Goal: Transaction & Acquisition: Book appointment/travel/reservation

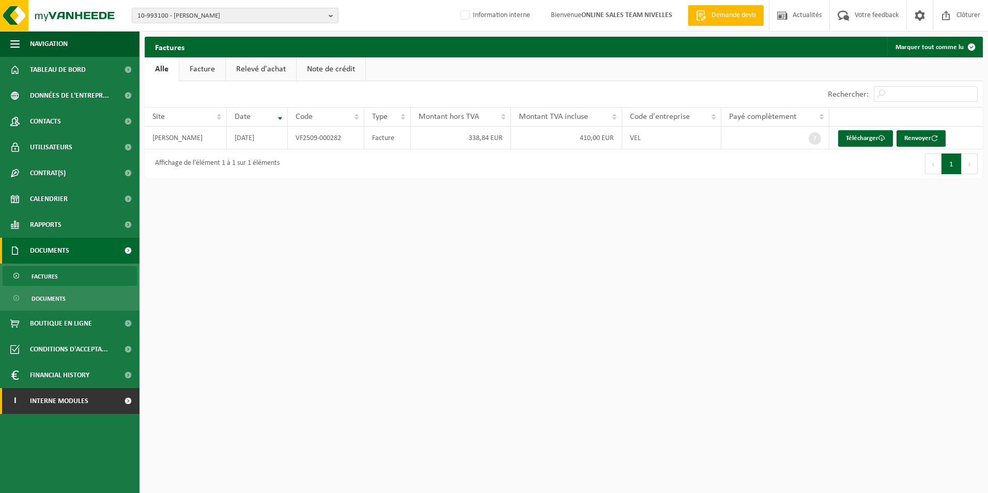
click at [71, 400] on span "Interne modules" at bounding box center [59, 401] width 58 height 26
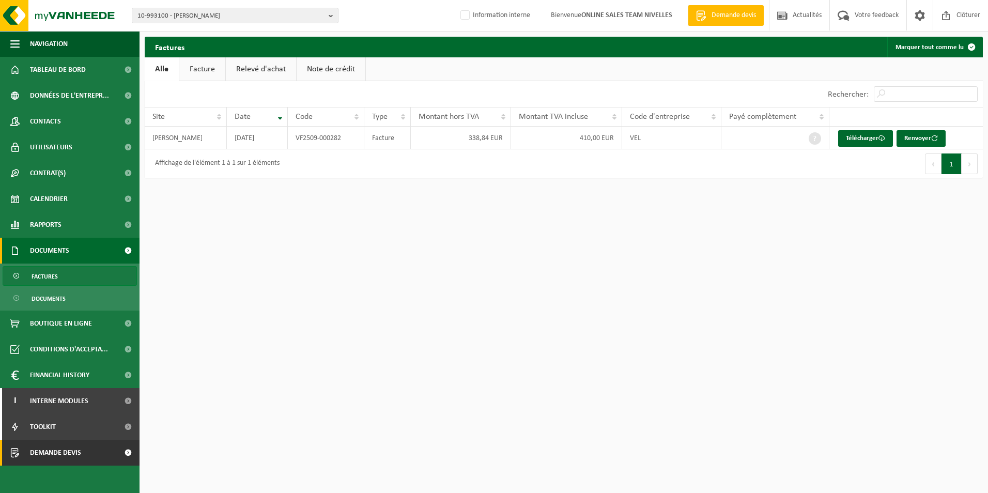
click at [67, 455] on span "Demande devis" at bounding box center [55, 453] width 51 height 26
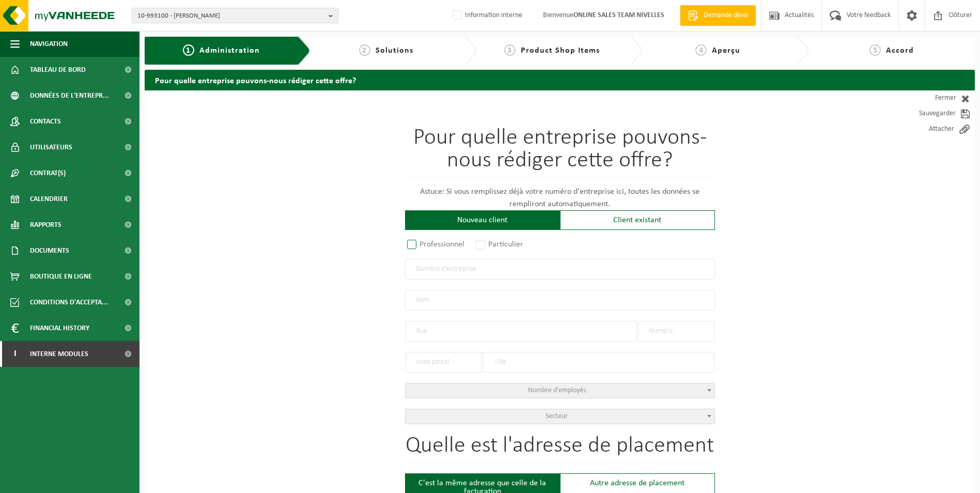
click at [414, 245] on label "Professionnel" at bounding box center [436, 244] width 63 height 14
click at [422, 245] on input "Professionnel" at bounding box center [425, 245] width 7 height 7
radio input "true"
click at [431, 269] on input "text" at bounding box center [560, 269] width 310 height 21
type input "0802393601"
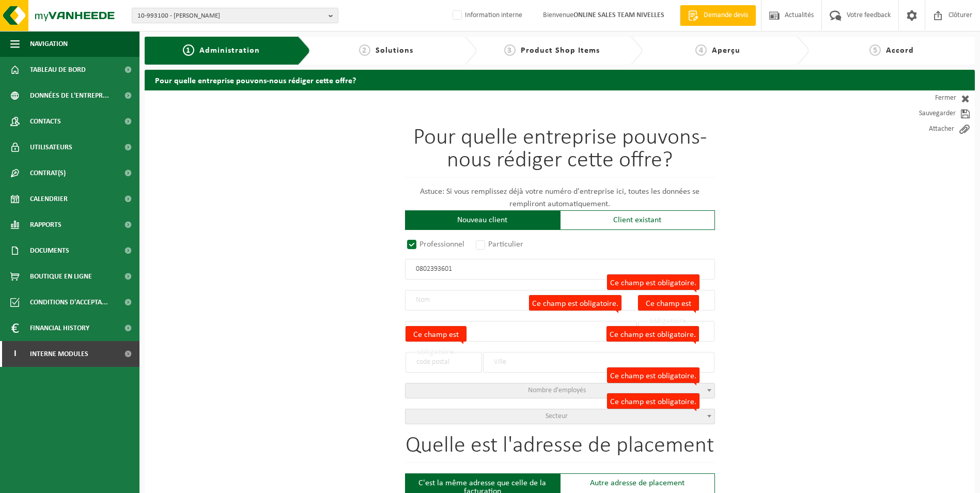
radio input "true"
type input "0802393601"
type input "RIXALIM SA"
type input "AVENUE JOHN KENNEDY"
type input "2/4"
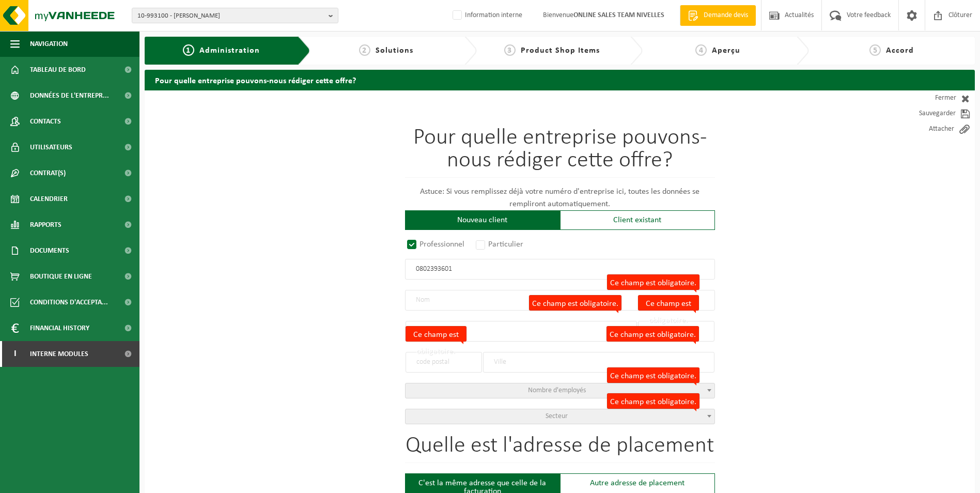
type input "1330"
type input "RIXENSART"
select select "C"
select select "NACE_4711"
type input "RIXALIM SA"
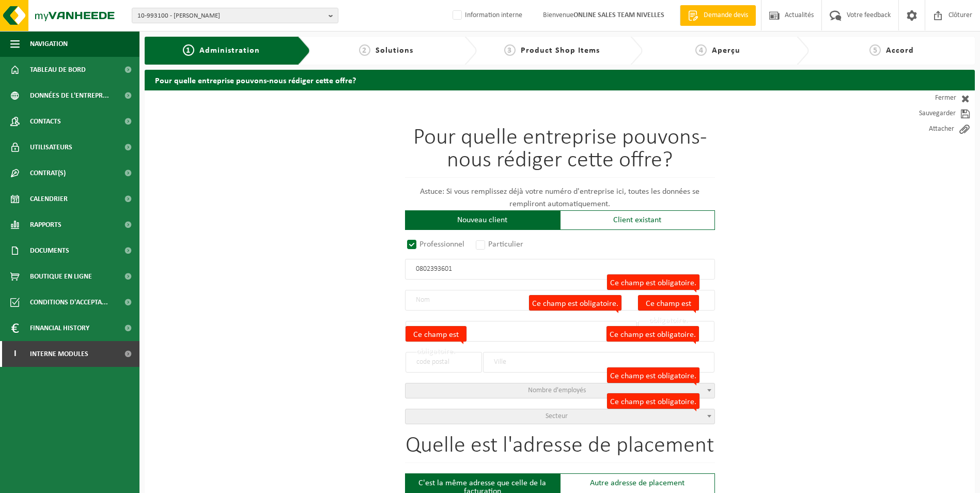
type input "AVENUE JOHN KENNEDY"
type input "2/4"
type input "1330"
type input "RIXENSART"
type input "2346230258"
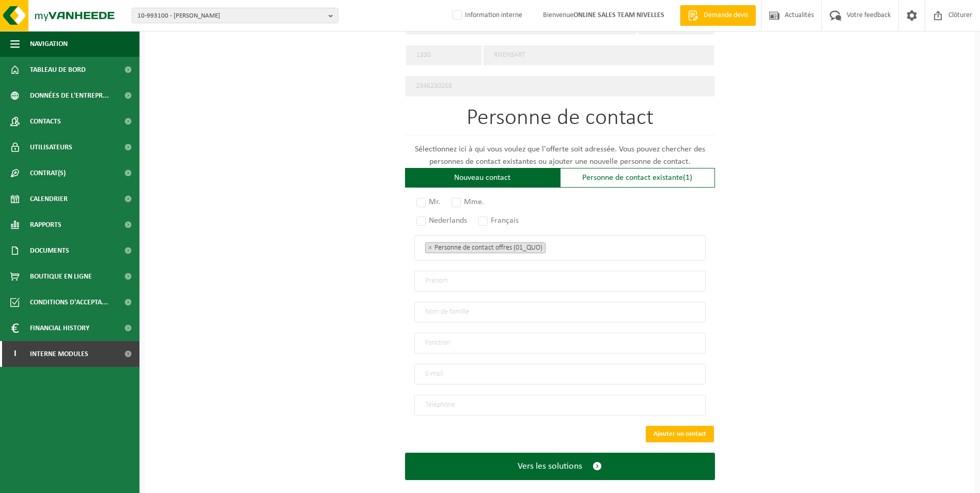
scroll to position [539, 0]
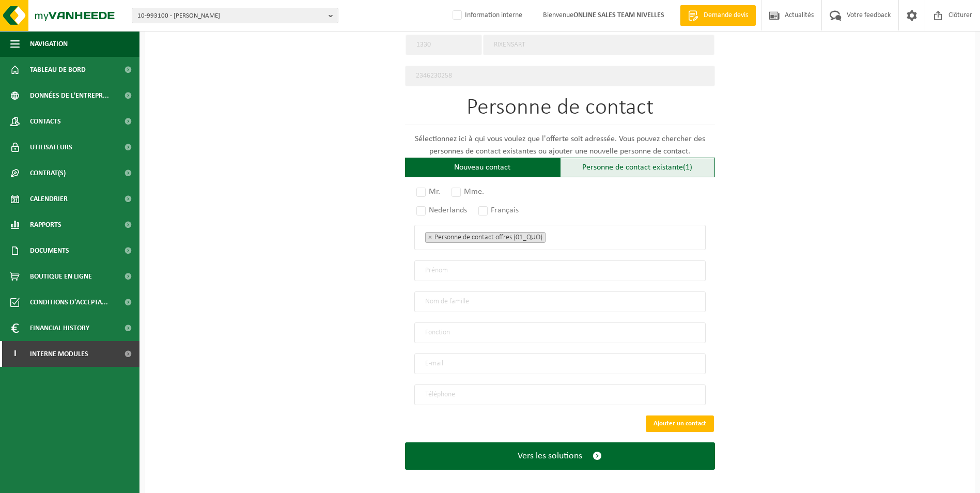
click at [584, 169] on div "Personne de contact existante (1)" at bounding box center [637, 168] width 155 height 20
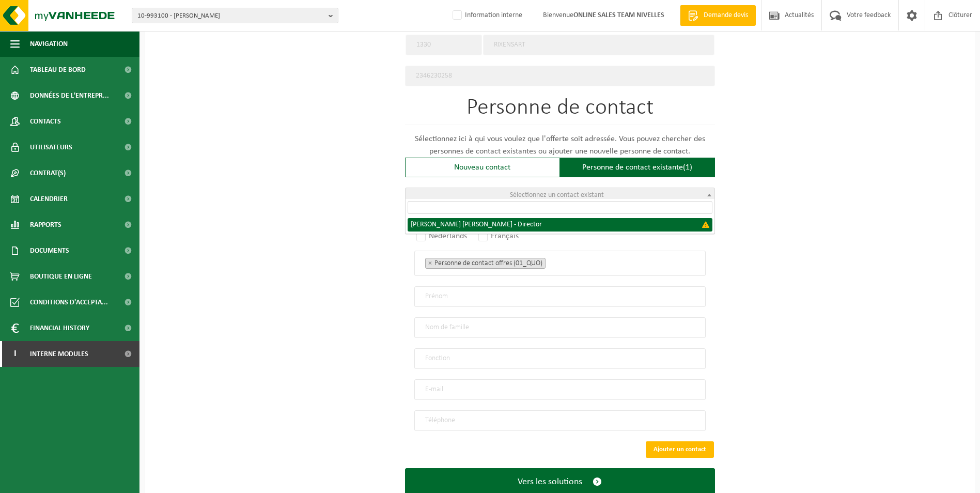
click at [536, 191] on span "Sélectionnez un contact existant" at bounding box center [557, 195] width 94 height 8
select select "{"code":"","firstname":"PHILIPPE THIERRY REN","surname":"CREPIN","gender":"Unkn…"
type input "PHILIPPE THIERRY REN"
type input "CREPIN"
type input "Director"
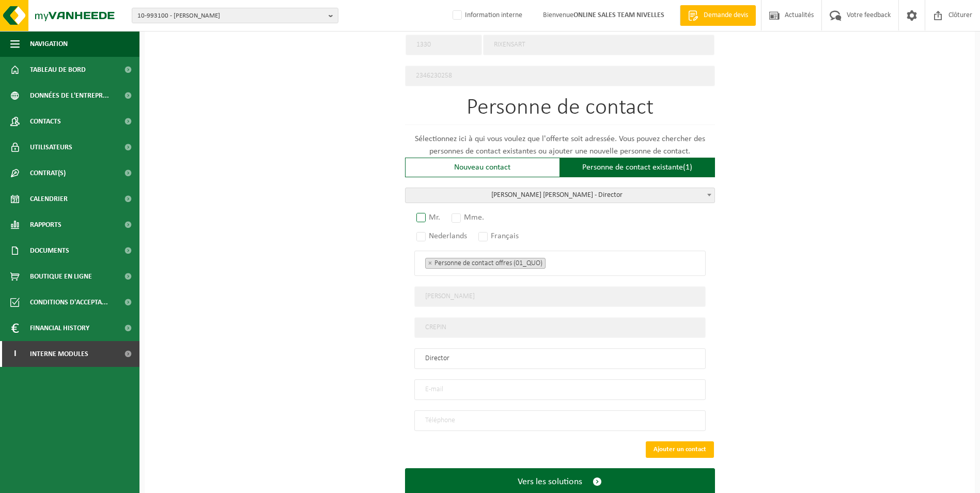
click at [425, 211] on label "Mr." at bounding box center [428, 217] width 29 height 14
radio input "true"
click at [482, 231] on label "Français" at bounding box center [498, 236] width 45 height 14
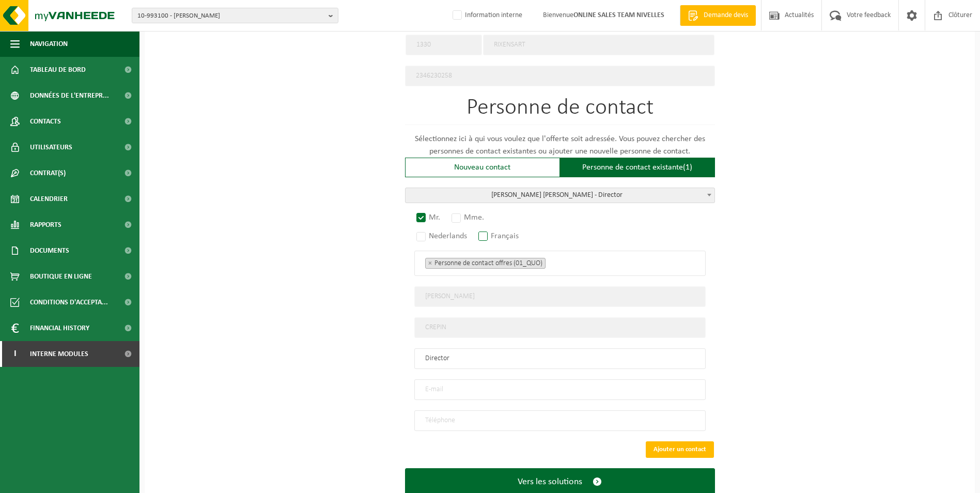
radio input "true"
click at [575, 256] on ul "× Personne de contact offres (01_QUO)" at bounding box center [560, 262] width 270 height 13
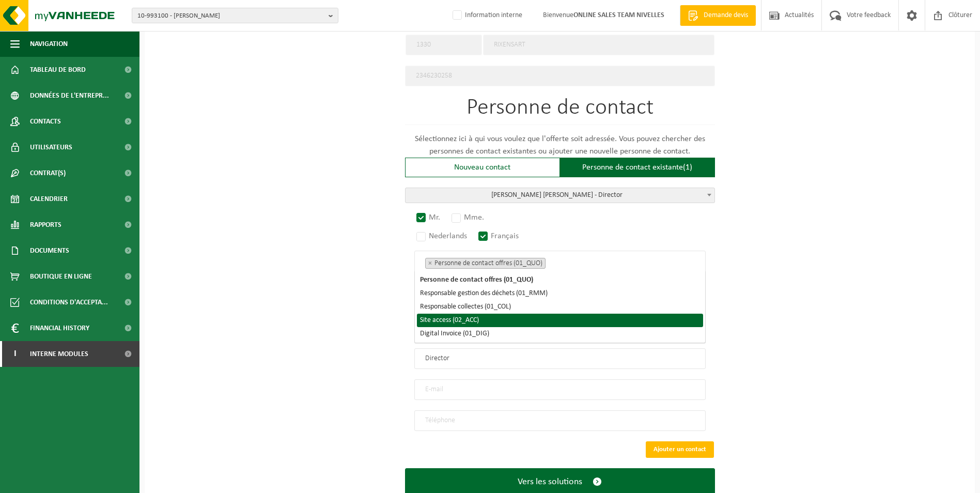
click at [496, 318] on li "Site access (02_ACC)" at bounding box center [560, 320] width 286 height 13
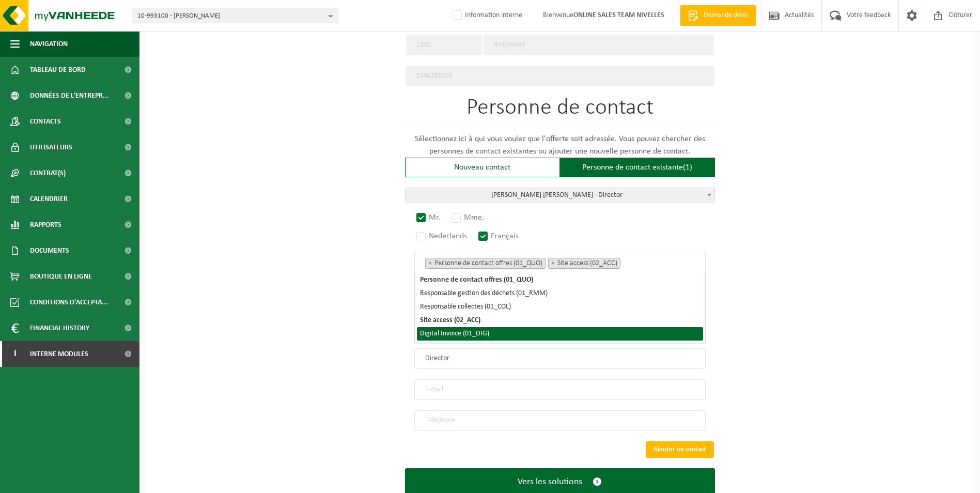
click at [487, 330] on li "Digital Invoice (01_DIG)" at bounding box center [560, 333] width 286 height 13
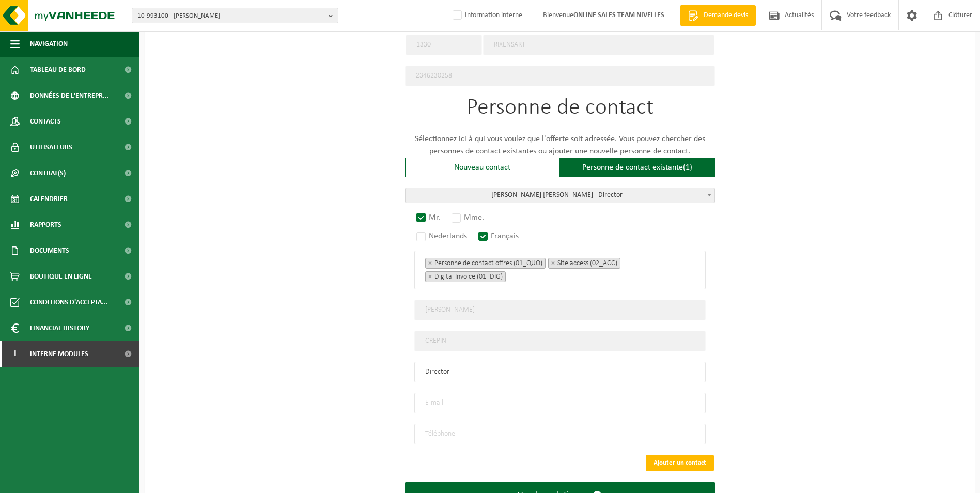
click at [348, 397] on div "Pour quelle entreprise pouvons-nous rédiger cette offre? Astuce: Si vous rempli…" at bounding box center [560, 43] width 830 height 983
drag, startPoint x: 446, startPoint y: 394, endPoint x: 454, endPoint y: 391, distance: 7.7
click at [447, 394] on input "email" at bounding box center [559, 403] width 291 height 21
type input "pdv09881@mousquetaires.com"
click at [465, 424] on input "tel" at bounding box center [559, 434] width 291 height 21
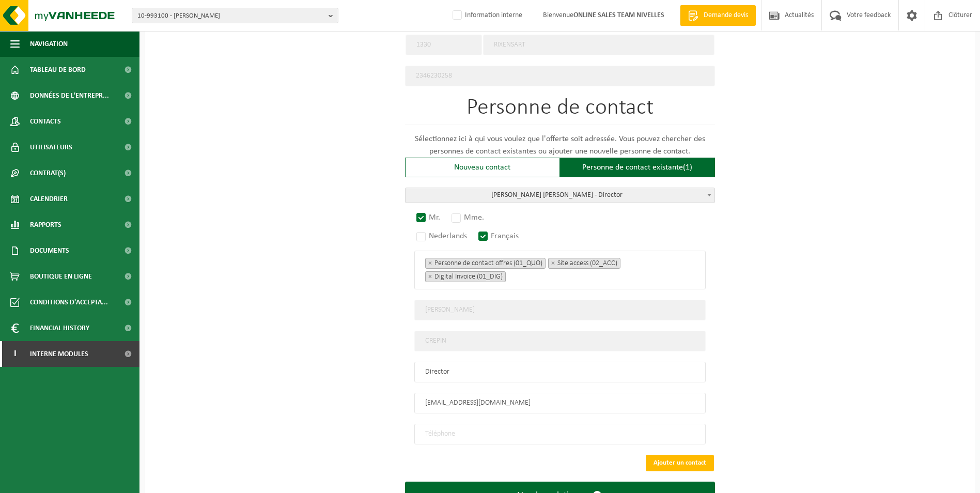
click at [441, 427] on input "tel" at bounding box center [559, 434] width 291 height 21
type input "+32 476 36 35 86"
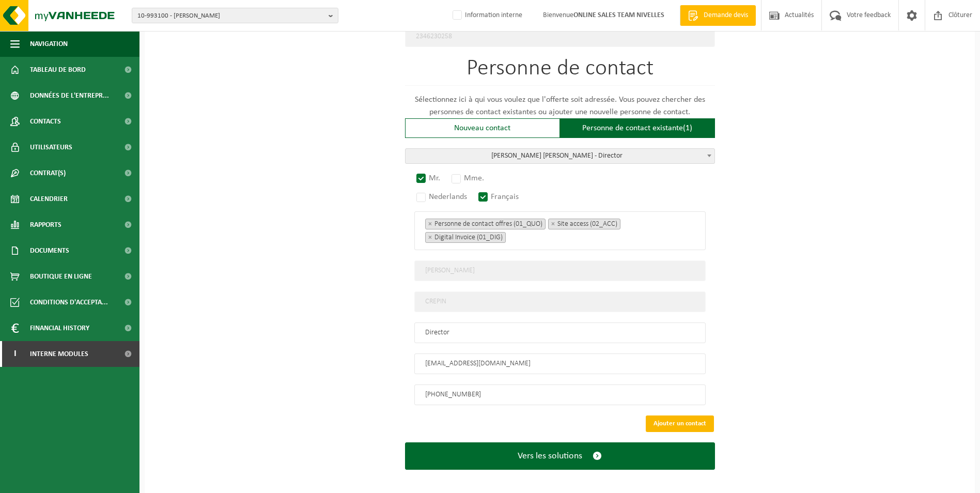
click at [685, 418] on button "Ajouter un contact" at bounding box center [680, 423] width 68 height 17
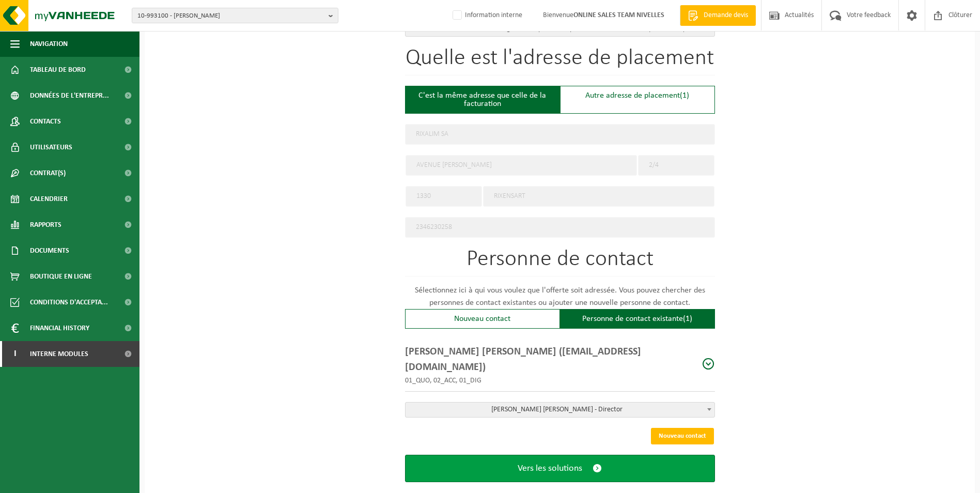
click at [572, 463] on span "Vers les solutions" at bounding box center [550, 468] width 65 height 11
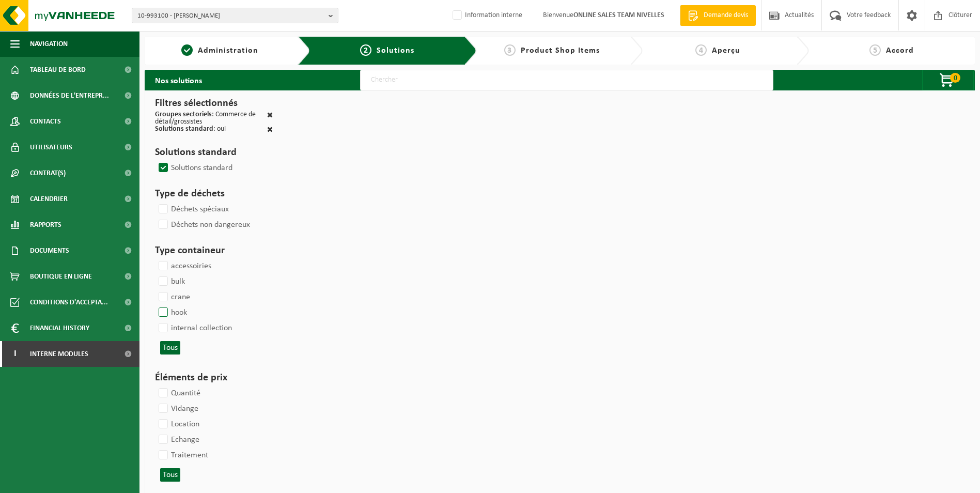
click at [162, 316] on label "hook" at bounding box center [172, 312] width 30 height 15
click at [155, 305] on input "hook" at bounding box center [154, 304] width 1 height 1
checkbox input "true"
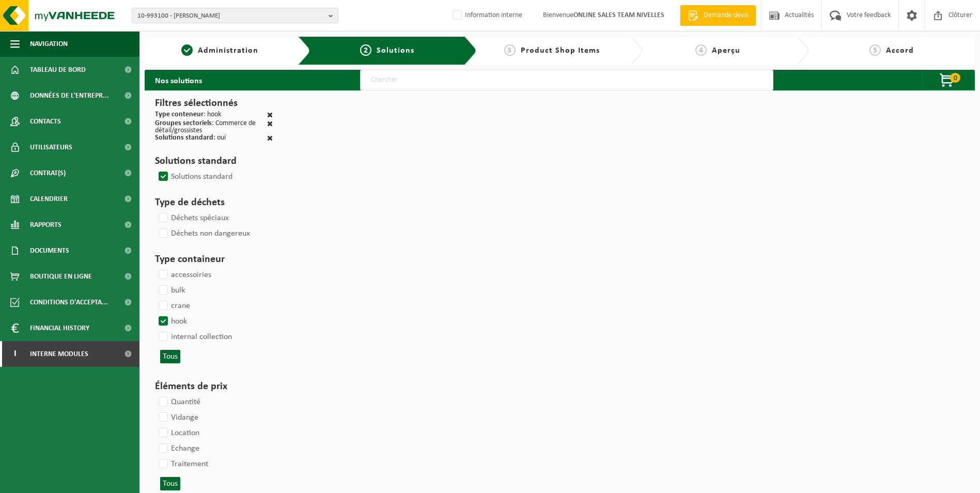
select select
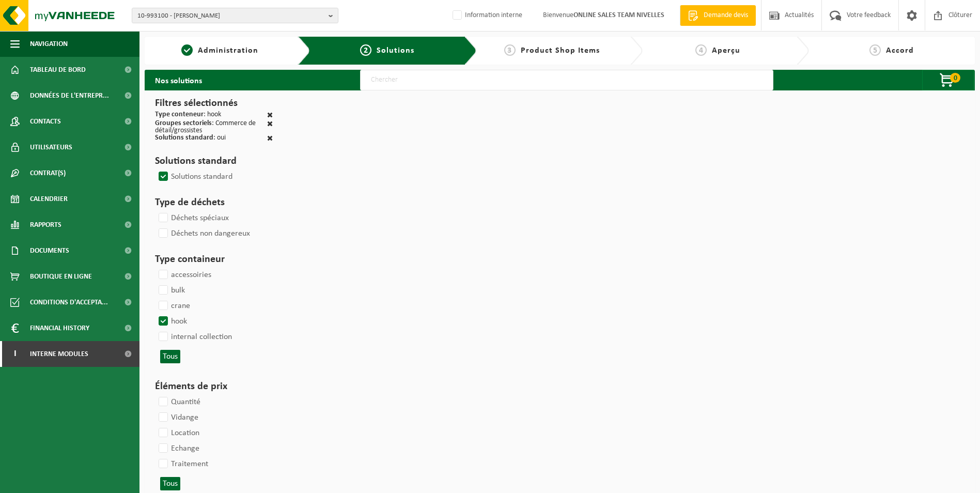
select select
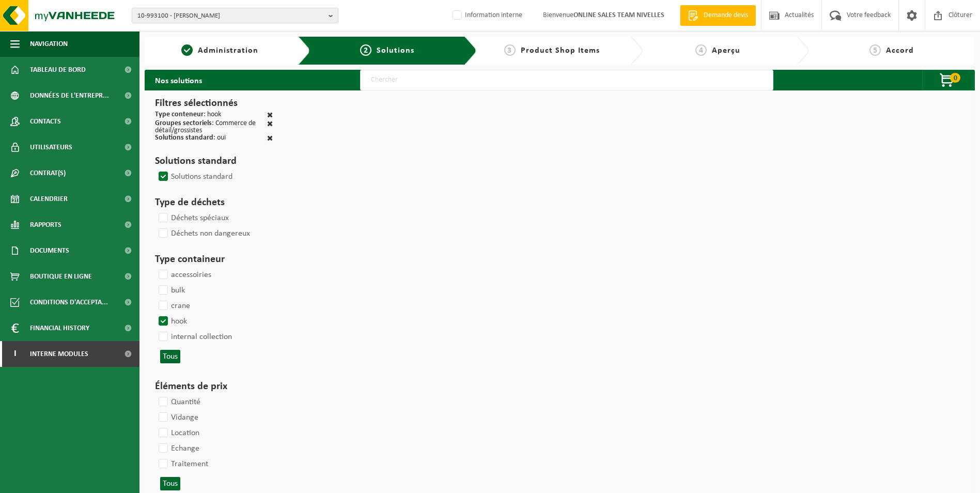
select select
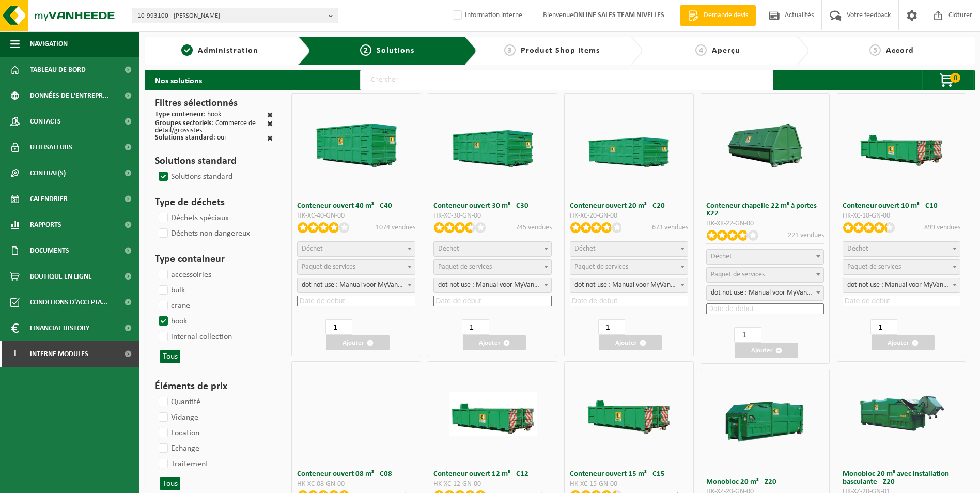
select select "25"
select select
select select "197"
select select "25"
select select "8"
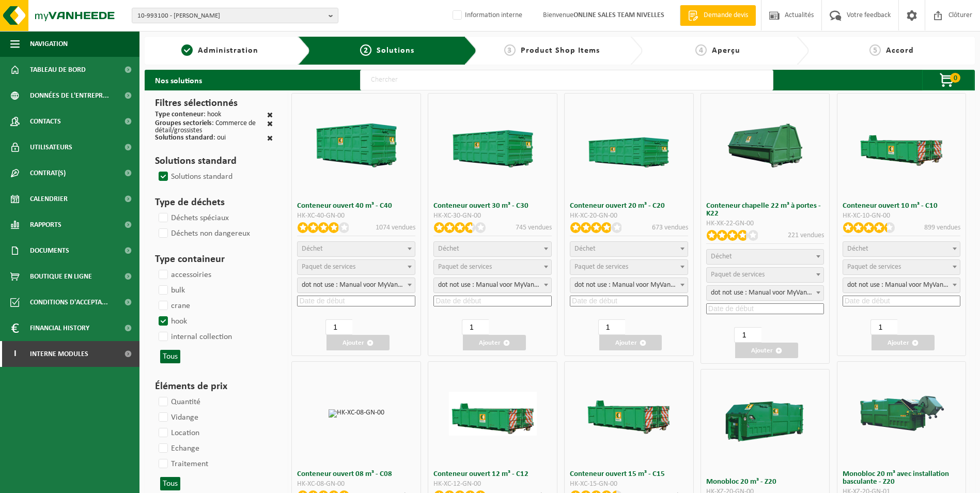
select select "25"
select select "7"
select select "25"
select select "7"
select select "25"
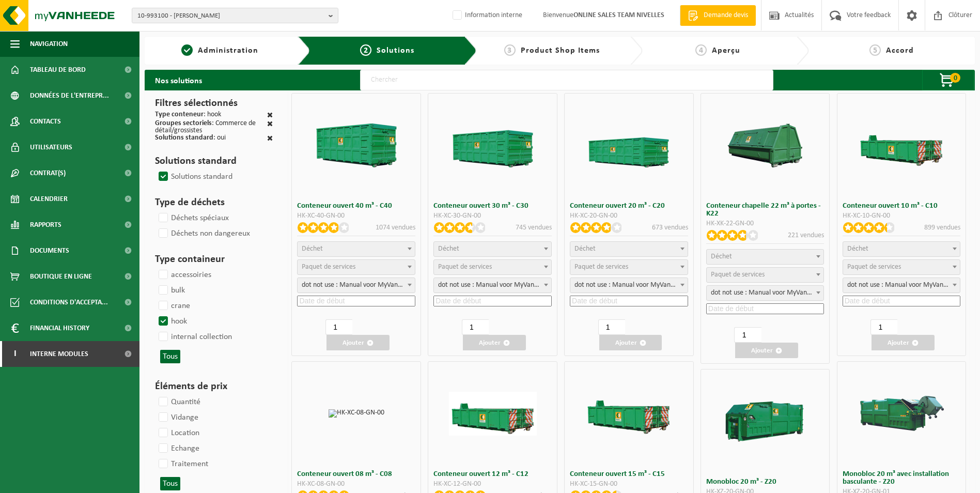
click at [898, 251] on span "Déchet" at bounding box center [901, 249] width 117 height 14
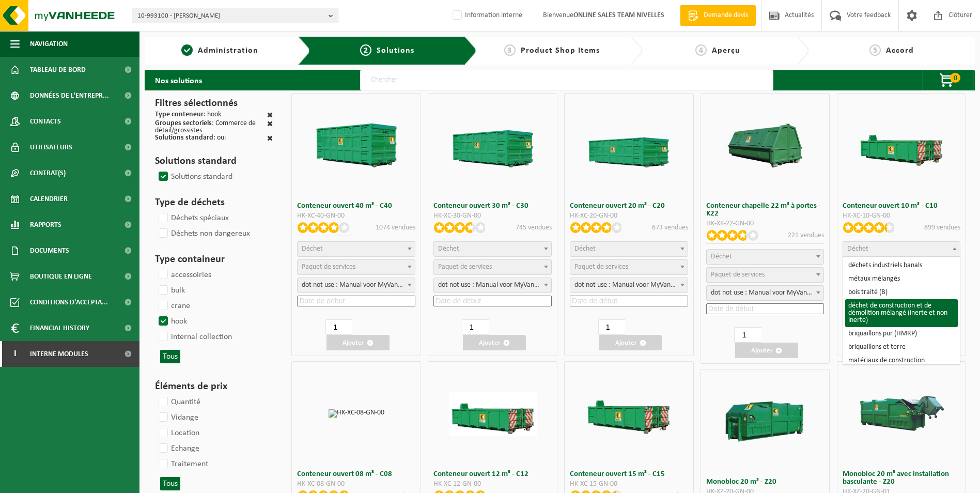
select select "31"
select select
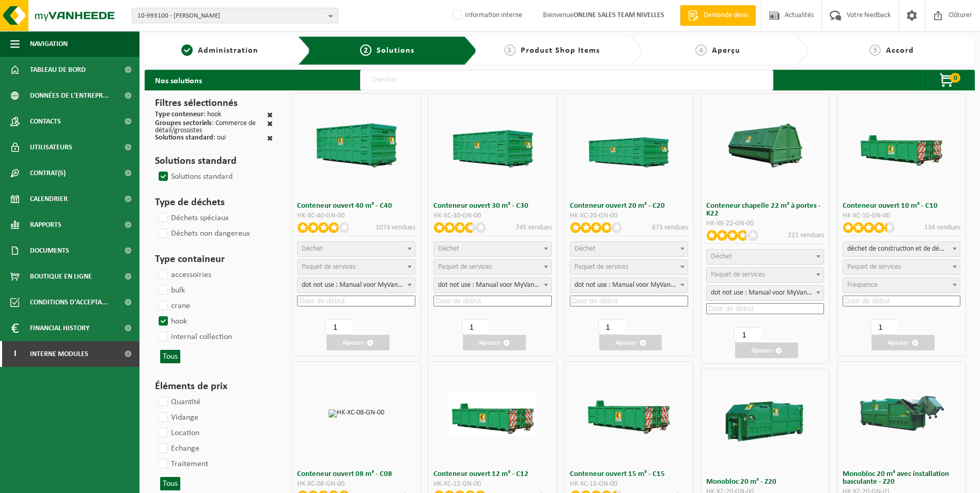
select select
click at [875, 266] on span "Paquet de services" at bounding box center [874, 267] width 54 height 8
select select "197"
select select "25"
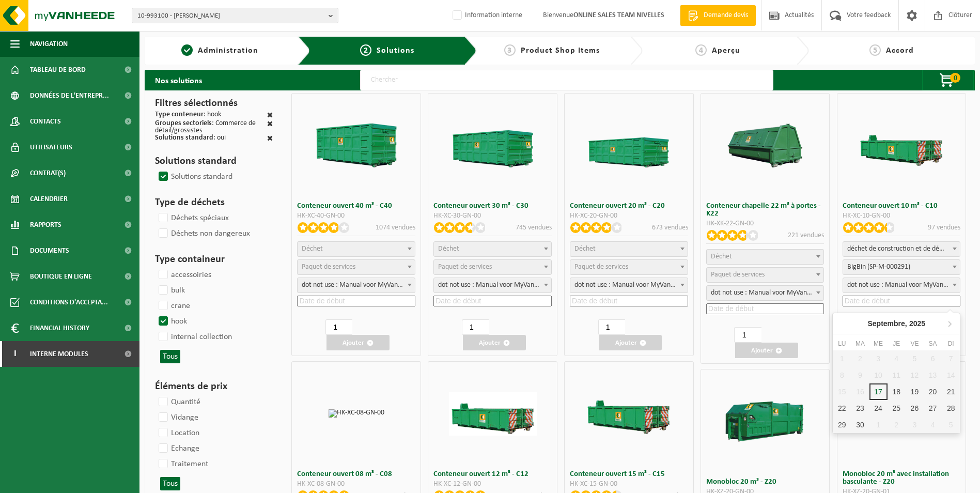
click at [875, 298] on input at bounding box center [902, 301] width 118 height 11
click at [897, 395] on div "18" at bounding box center [897, 391] width 18 height 17
type input "2025-09-18"
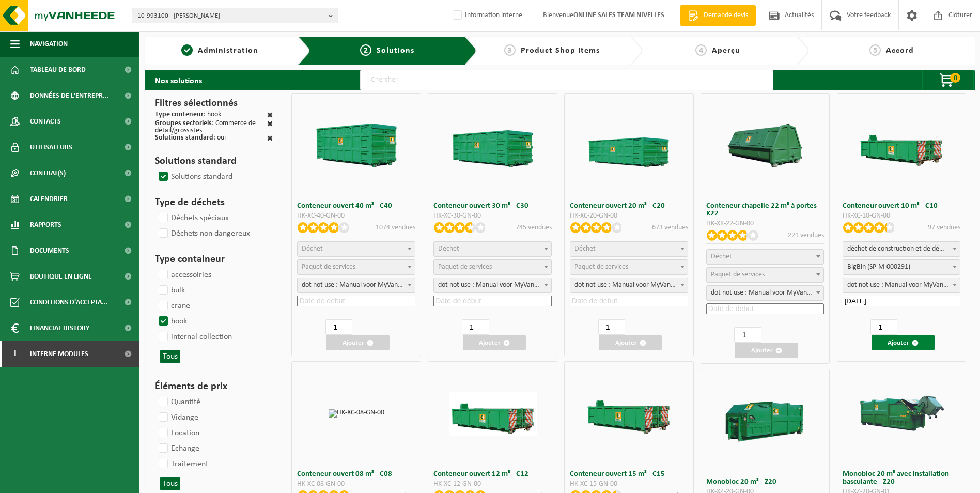
click at [896, 344] on button "Ajouter" at bounding box center [903, 342] width 63 height 15
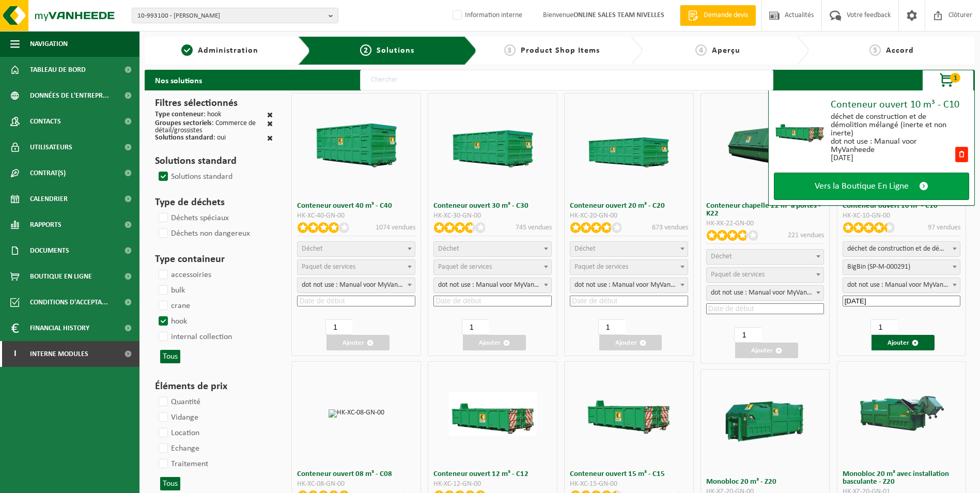
click at [872, 190] on span "Vers la Boutique En Ligne" at bounding box center [862, 186] width 94 height 11
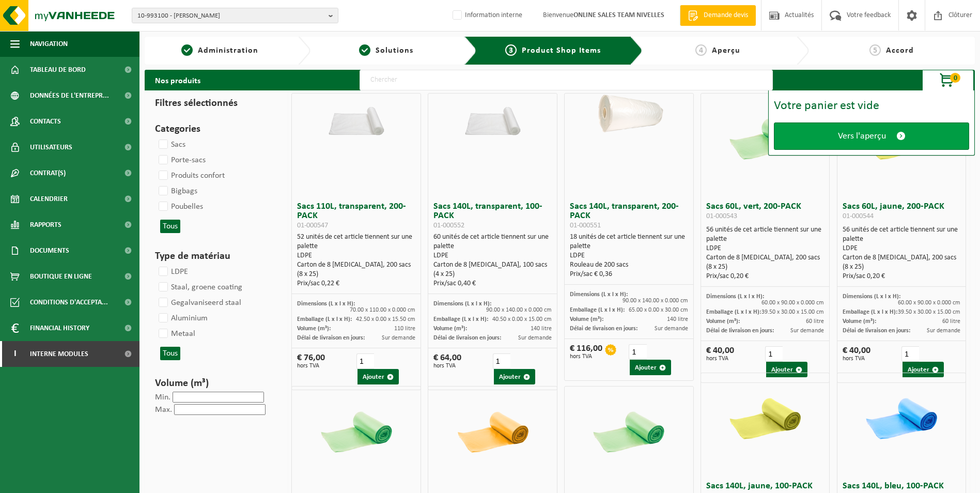
click at [861, 138] on span "Vers l'aperçu" at bounding box center [862, 136] width 48 height 11
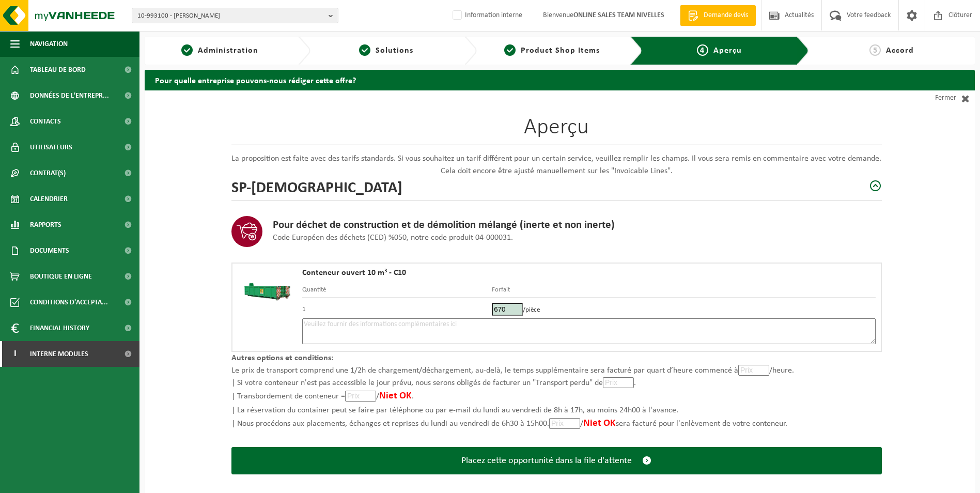
click at [450, 327] on textarea at bounding box center [588, 331] width 573 height 26
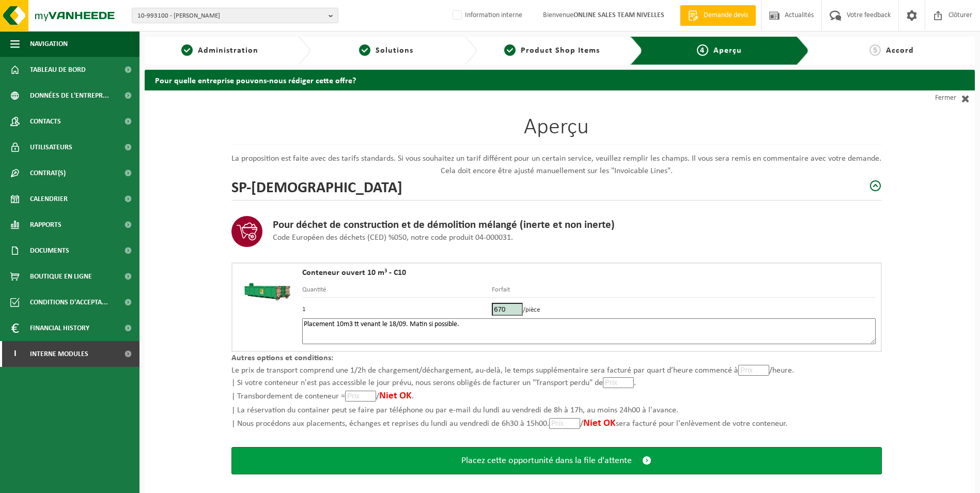
type textarea "Placement 10m3 tt venant le 18/09. Matin si possible."
click at [580, 460] on span "Placez cette opportunité dans la file d'attente" at bounding box center [546, 460] width 170 height 11
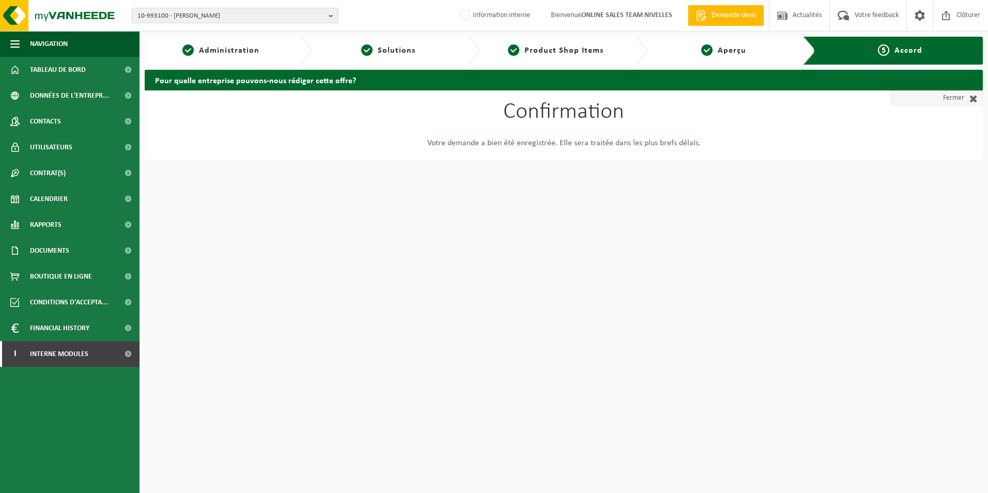
click at [956, 94] on link "Fermer" at bounding box center [936, 97] width 93 height 15
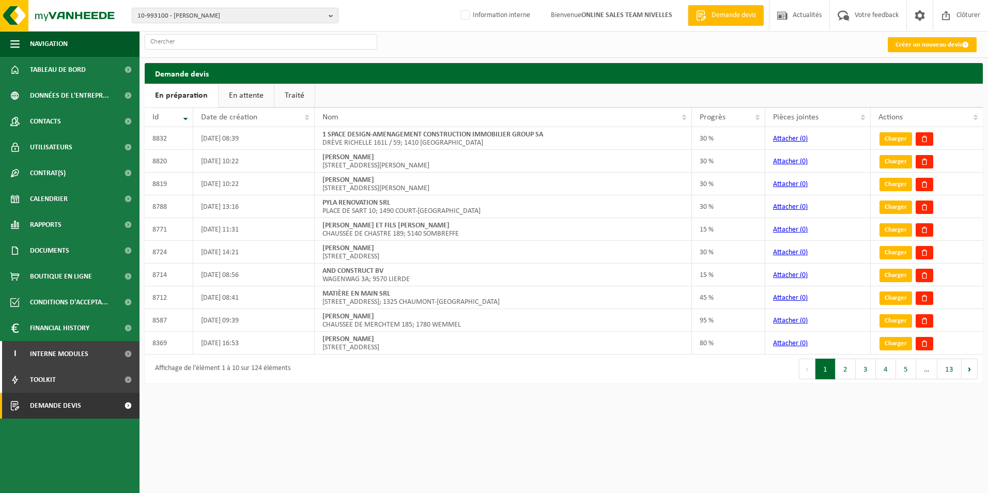
click at [291, 92] on link "Traité" at bounding box center [294, 96] width 40 height 24
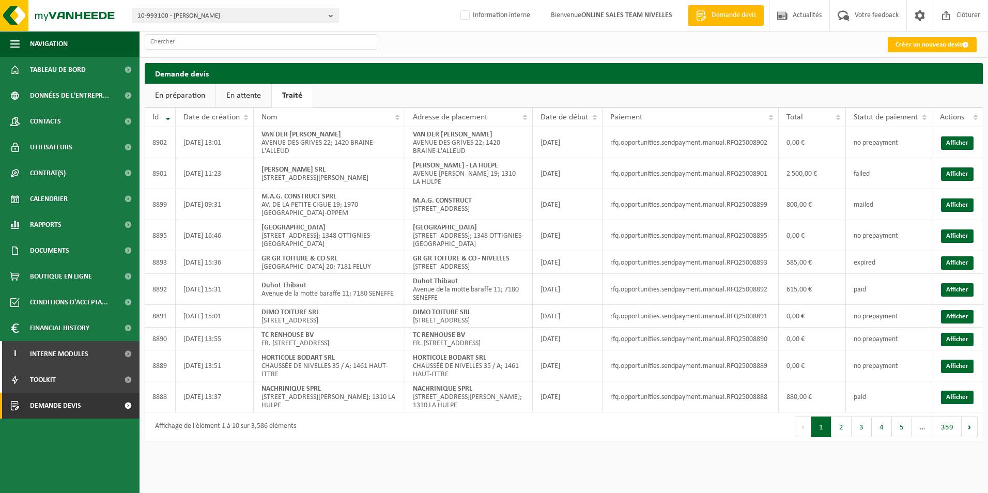
click at [246, 96] on link "En attente" at bounding box center [243, 96] width 55 height 24
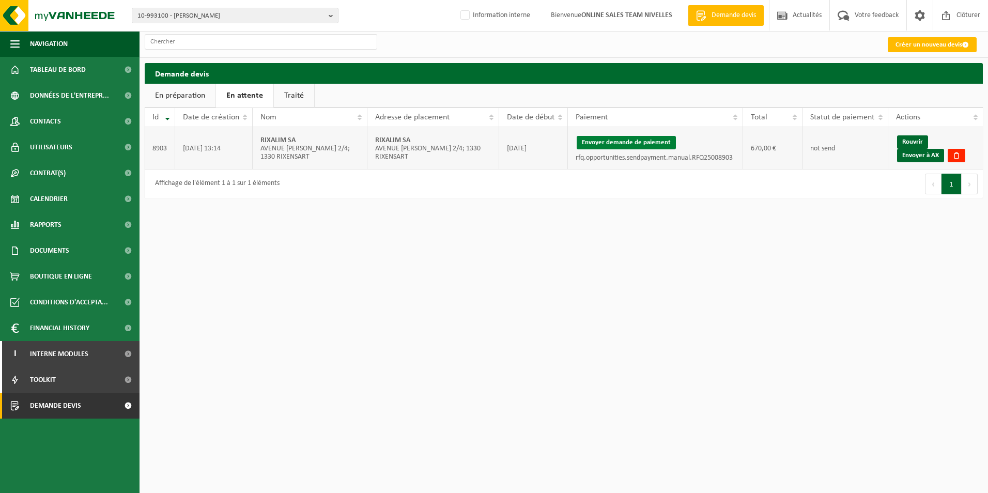
click at [594, 144] on button "Envoyer demande de paiement" at bounding box center [626, 142] width 99 height 13
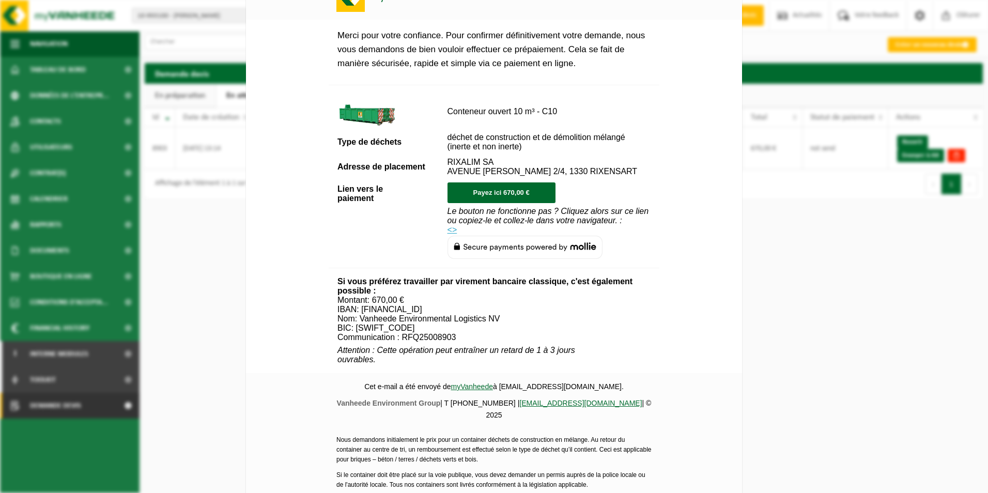
scroll to position [374, 0]
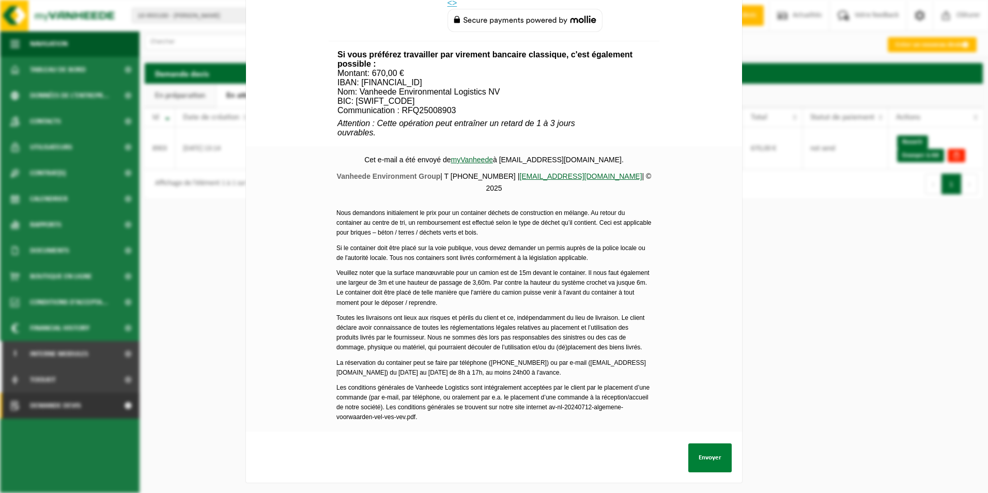
click at [703, 448] on button "Envoyer" at bounding box center [709, 457] width 43 height 29
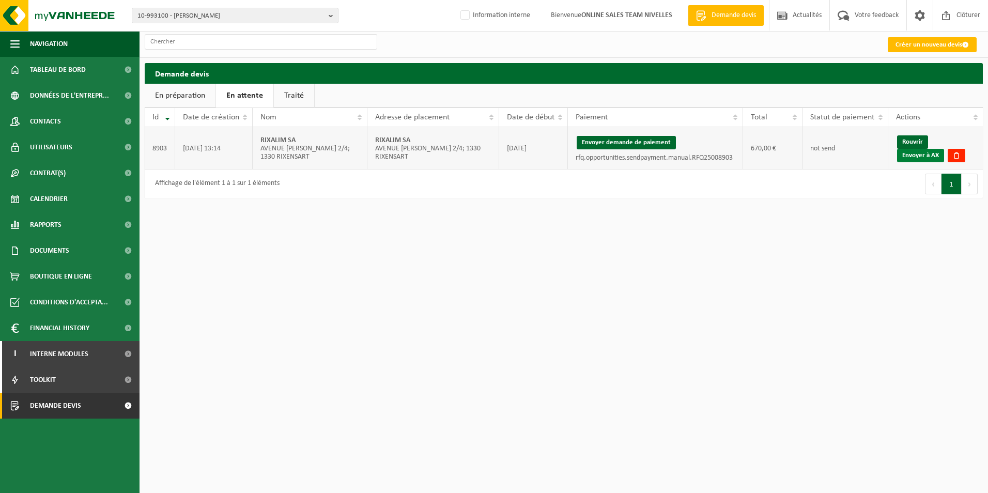
click at [923, 158] on link "Envoyer à AX" at bounding box center [920, 155] width 47 height 13
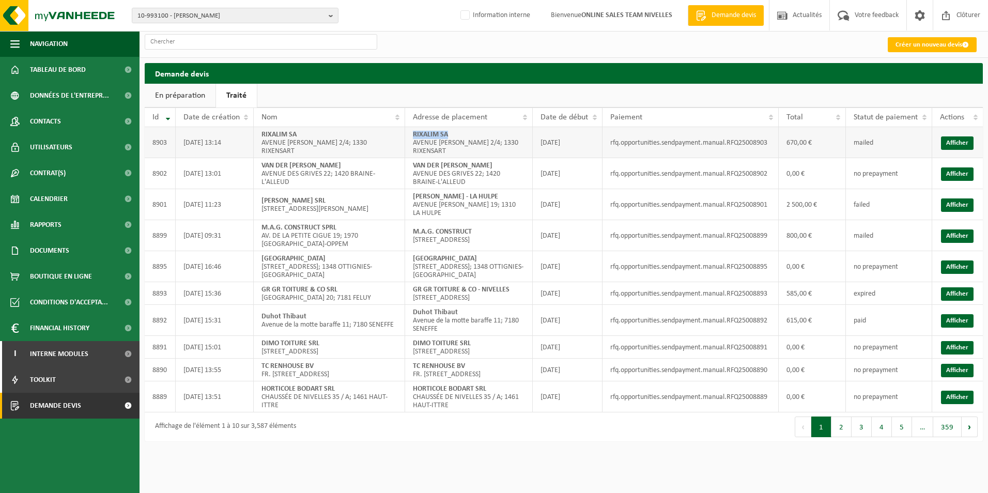
drag, startPoint x: 413, startPoint y: 135, endPoint x: 469, endPoint y: 131, distance: 56.4
click at [469, 131] on td "RIXALIM SA [GEOGRAPHIC_DATA][PERSON_NAME] 2/4; 1330 RIXENSART" at bounding box center [469, 142] width 128 height 31
copy strong "RIXALIM SA"
click at [493, 15] on label "Information interne" at bounding box center [494, 15] width 72 height 15
click at [457, 0] on input "Information interne" at bounding box center [456, -1] width 1 height 1
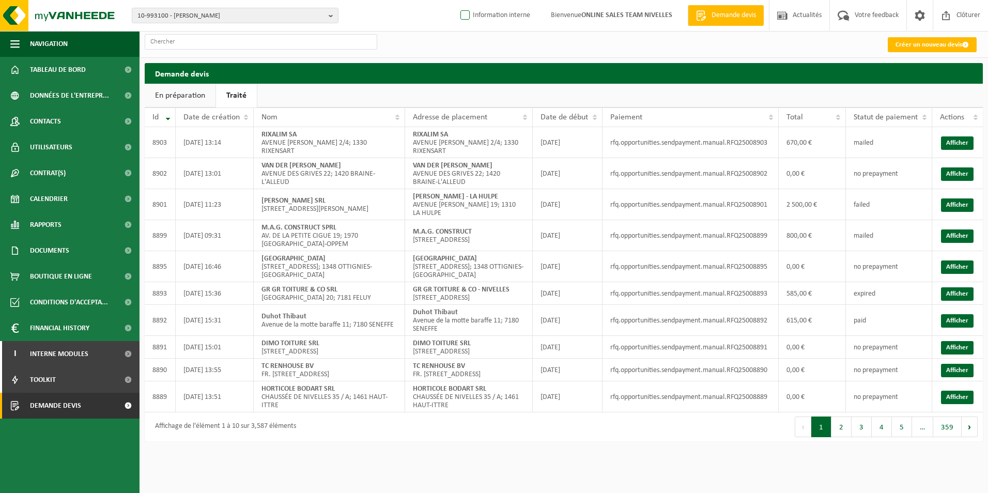
checkbox input "true"
click at [921, 48] on link "Créer un nouveau devis" at bounding box center [932, 44] width 89 height 15
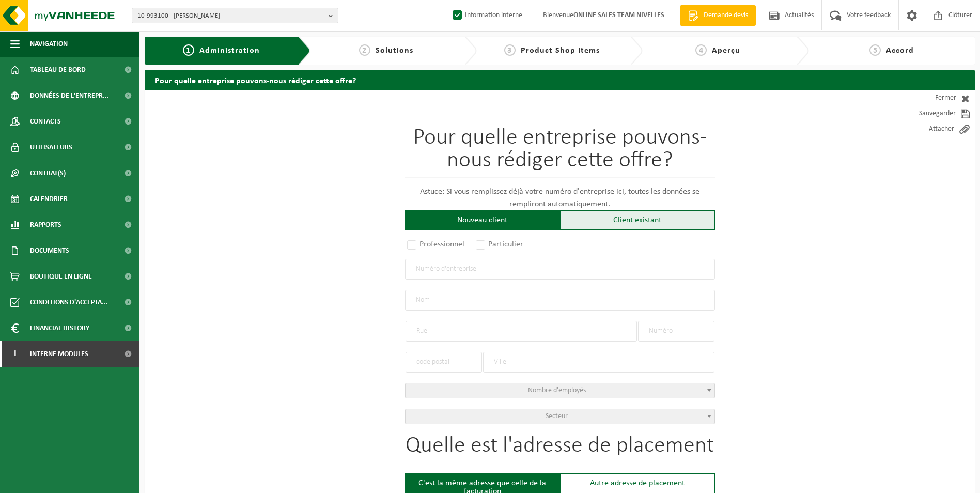
click at [652, 222] on div "Client existant" at bounding box center [637, 220] width 155 height 20
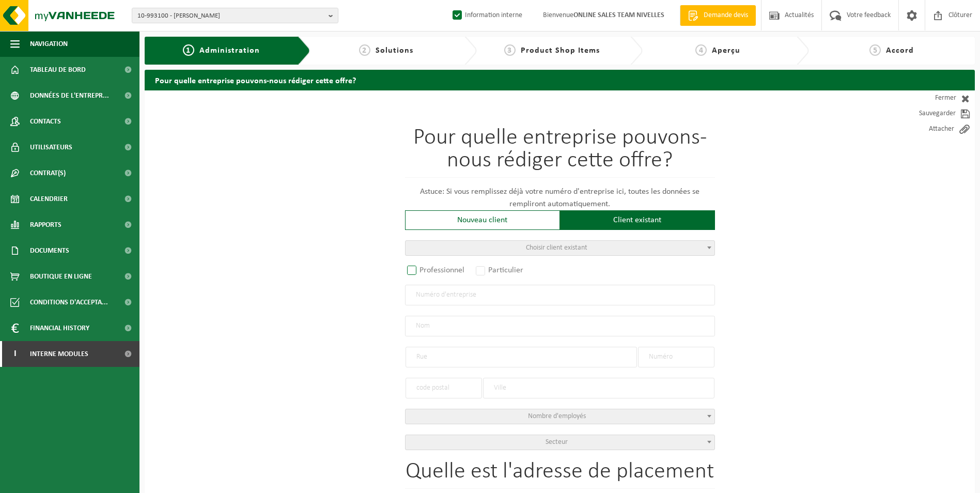
click at [446, 271] on label "Professionnel" at bounding box center [436, 270] width 63 height 14
click at [429, 271] on input "Professionnel" at bounding box center [425, 271] width 7 height 7
radio input "true"
click at [443, 294] on input "text" at bounding box center [560, 295] width 310 height 21
click at [465, 294] on input "text" at bounding box center [560, 295] width 310 height 21
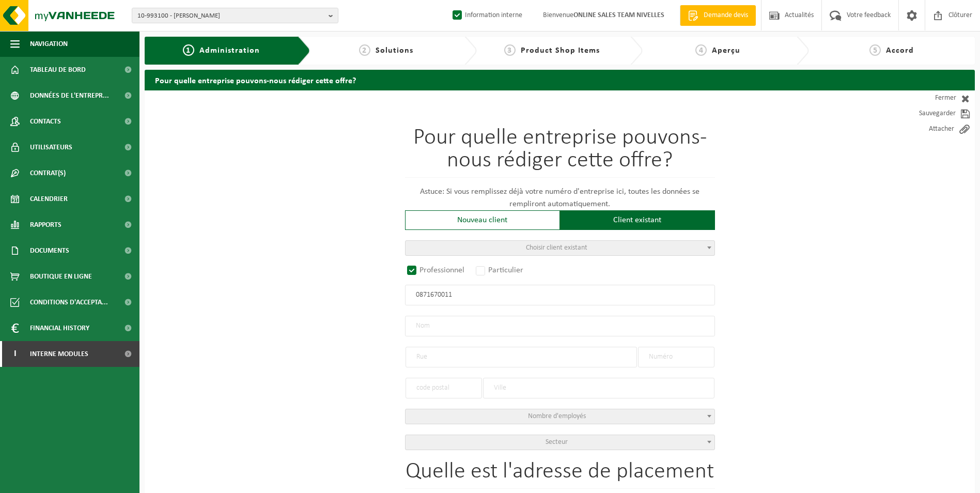
type input "0871670011"
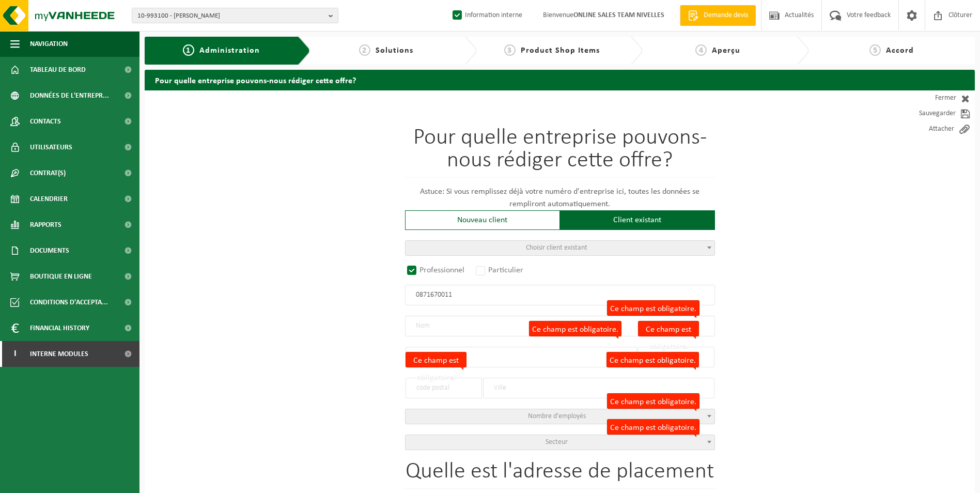
radio input "false"
select select
type input "CREATHOME SRL"
type input "CHEMIN DU MORTIER"
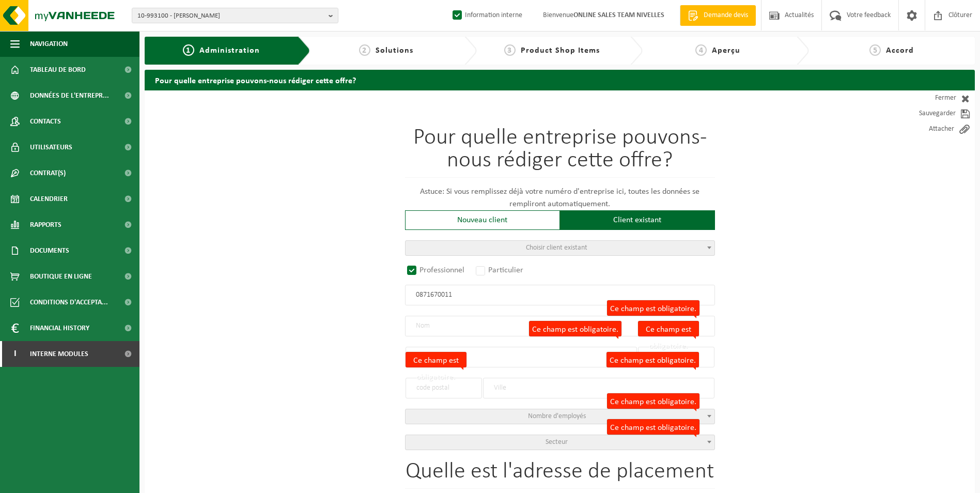
type input "14 / A"
type input "1461"
type input "ITTRE"
type input "2145566061"
select select
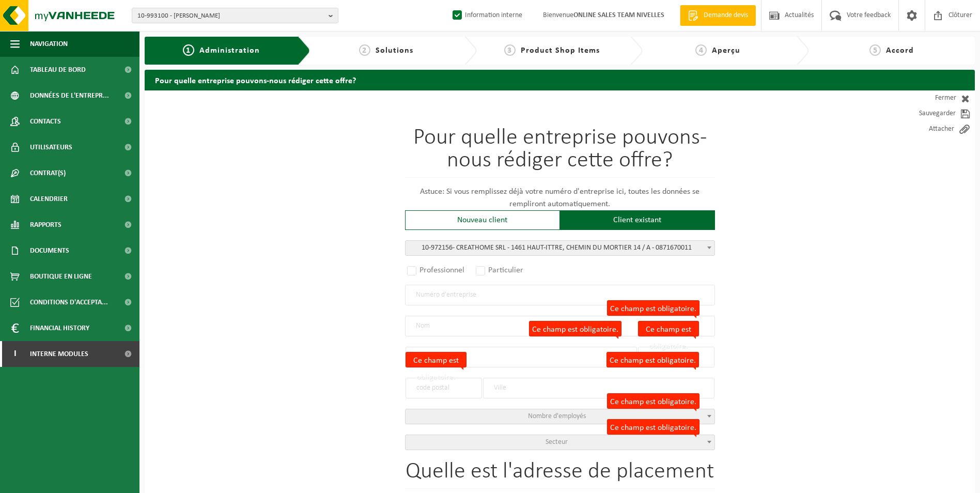
radio input "true"
select select "156237"
type input "0871.670.011"
type input "CREATHOME SRL"
type input "CHEMIN DU MORTIER"
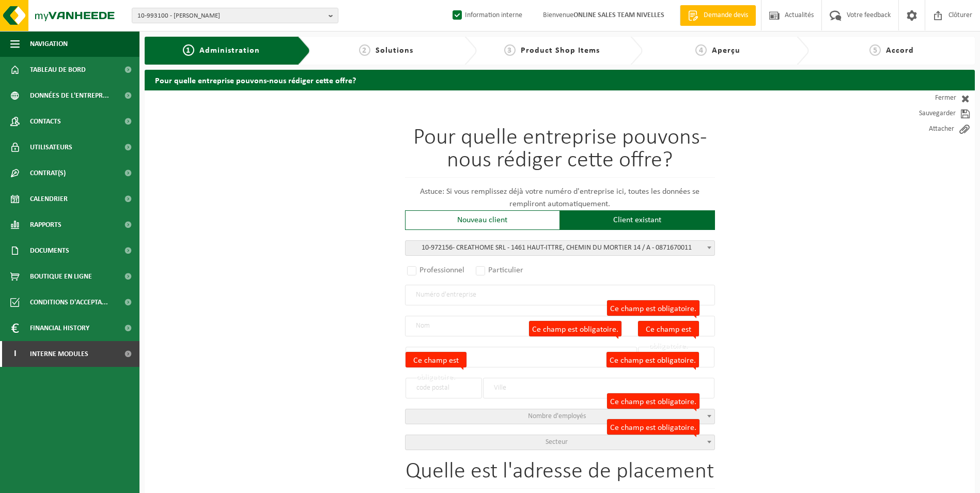
type input "14 / A"
type input "1461"
type input "HAUT-ITTRE"
select select "1144"
type input "HAUT-ITTRE"
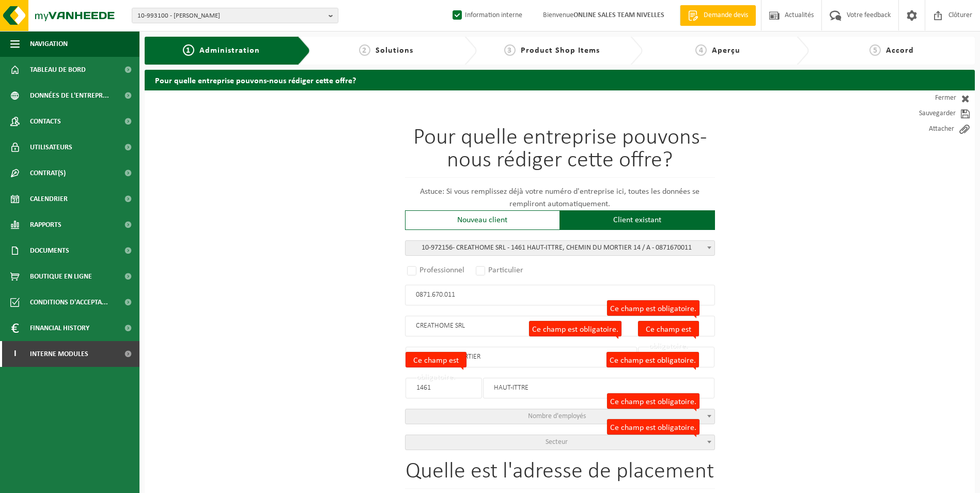
select select
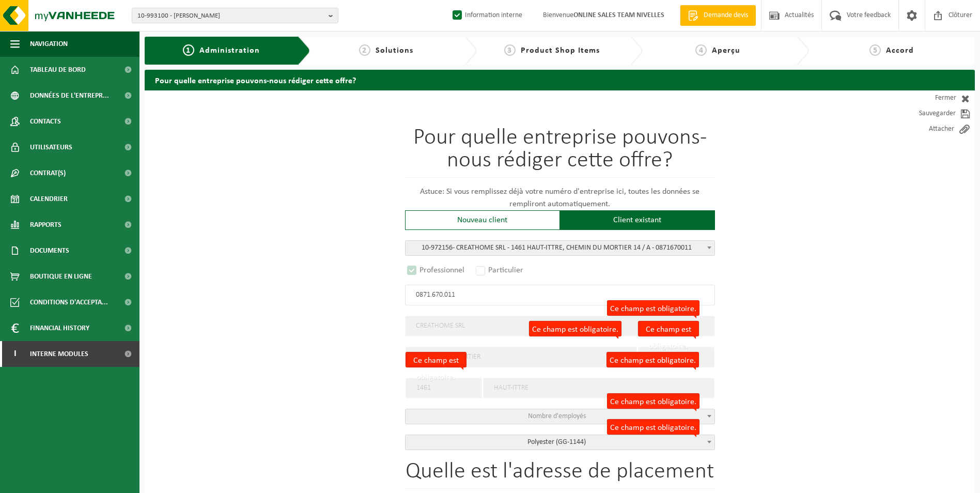
select select "D"
select select
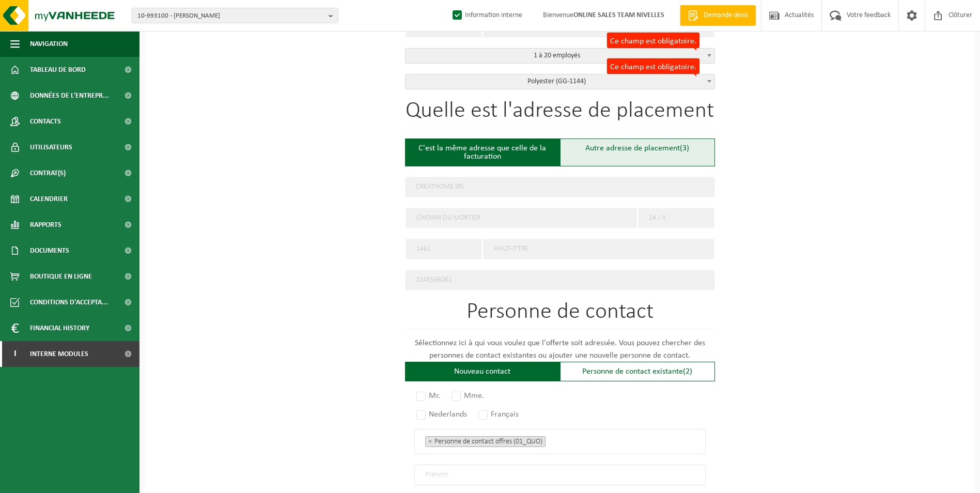
scroll to position [362, 0]
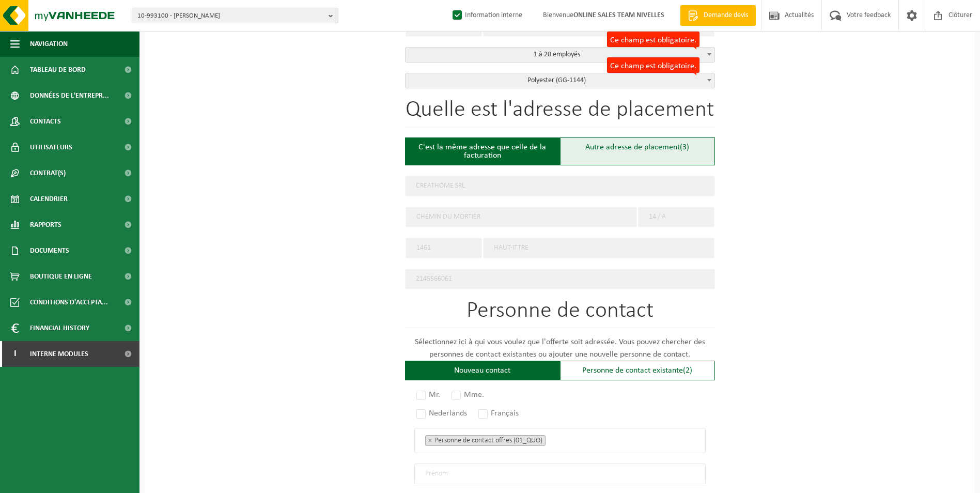
click at [611, 145] on div "Autre adresse de placement (3)" at bounding box center [637, 151] width 155 height 28
type input "Chantier -"
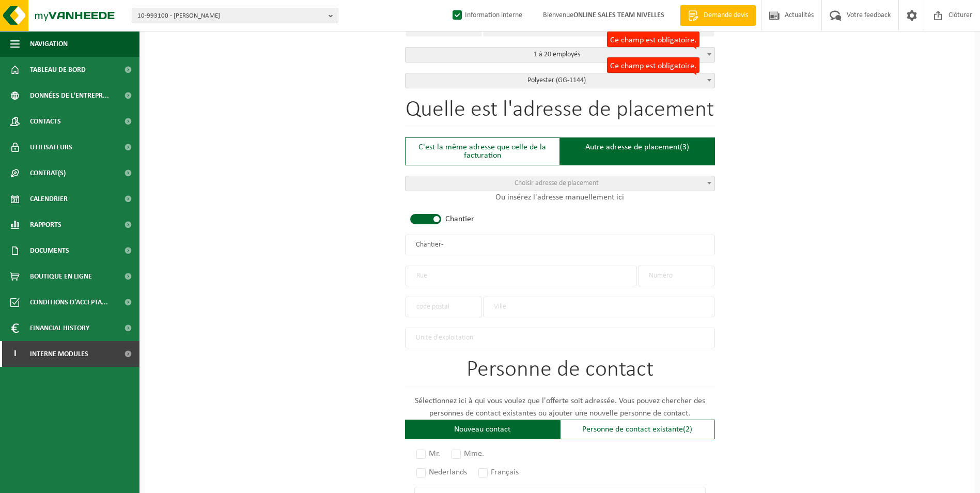
click at [433, 220] on span at bounding box center [425, 219] width 31 height 10
click at [423, 244] on input "text" at bounding box center [560, 245] width 310 height 21
click at [425, 271] on input "text" at bounding box center [521, 276] width 231 height 21
type input "rue des osiers"
click at [685, 276] on input "text" at bounding box center [676, 276] width 76 height 21
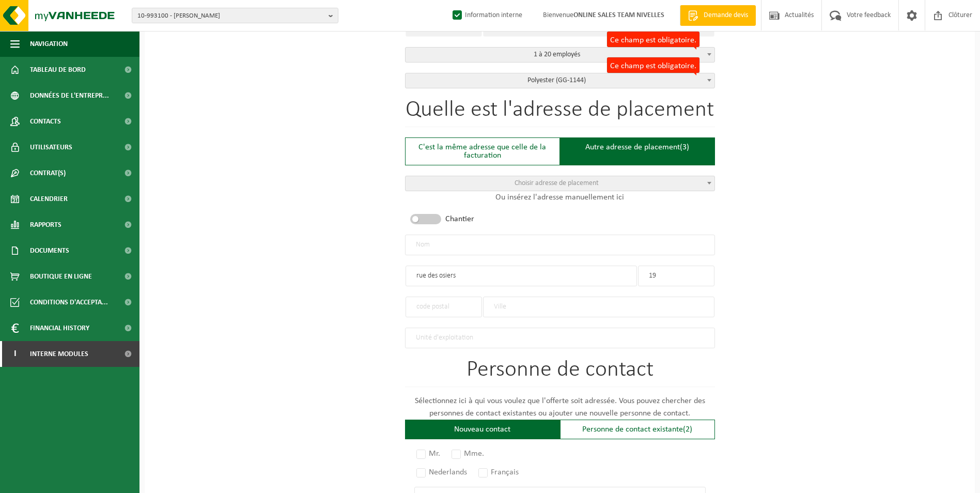
type input "19"
click at [419, 275] on input "rue des osiers" at bounding box center [521, 276] width 231 height 21
type input "Rue des osiers"
click at [429, 301] on input "text" at bounding box center [444, 307] width 76 height 21
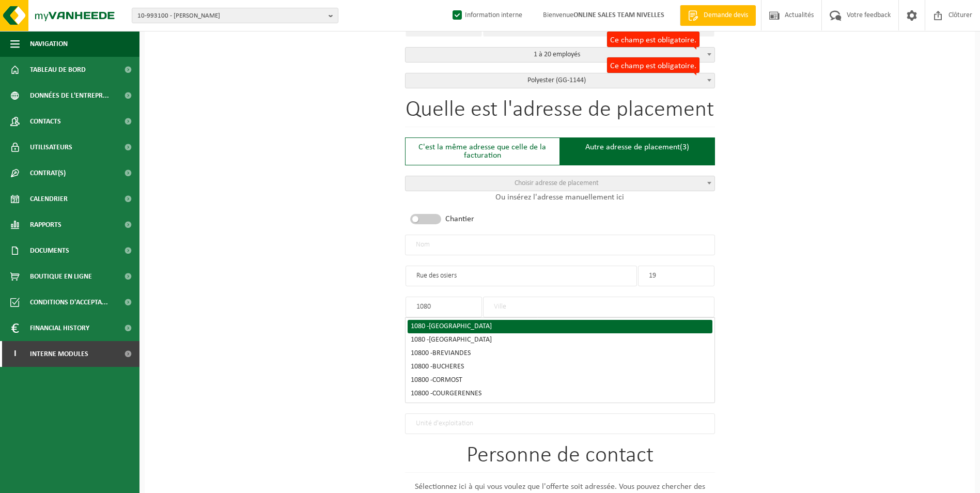
type input "1080"
click at [436, 325] on span "MOLENBEEK-SAINT-JEAN" at bounding box center [460, 326] width 63 height 8
type input "MOLENBEEK-SAINT-JEAN"
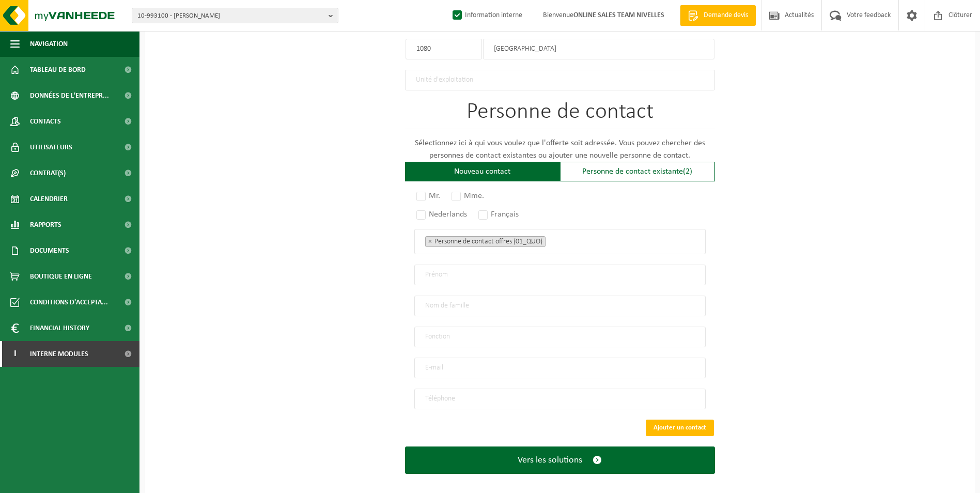
scroll to position [620, 0]
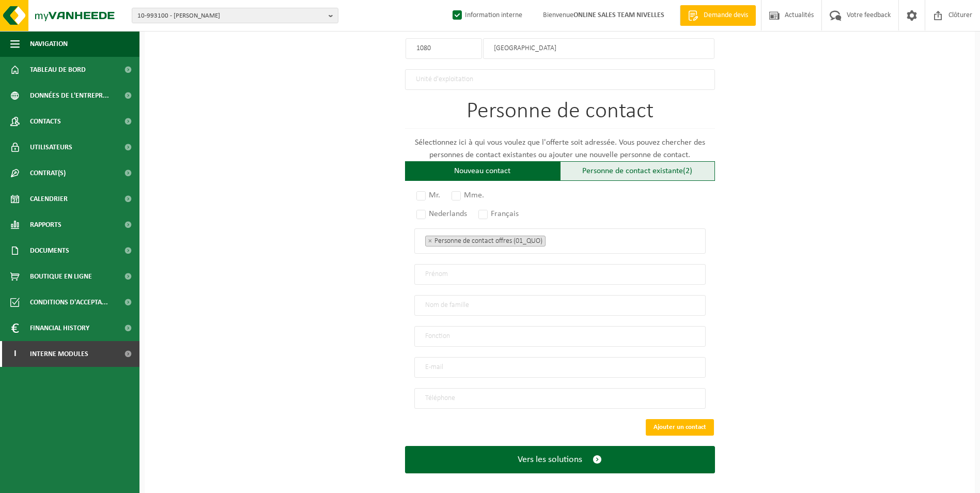
click at [622, 172] on div "Personne de contact existante (2)" at bounding box center [637, 171] width 155 height 20
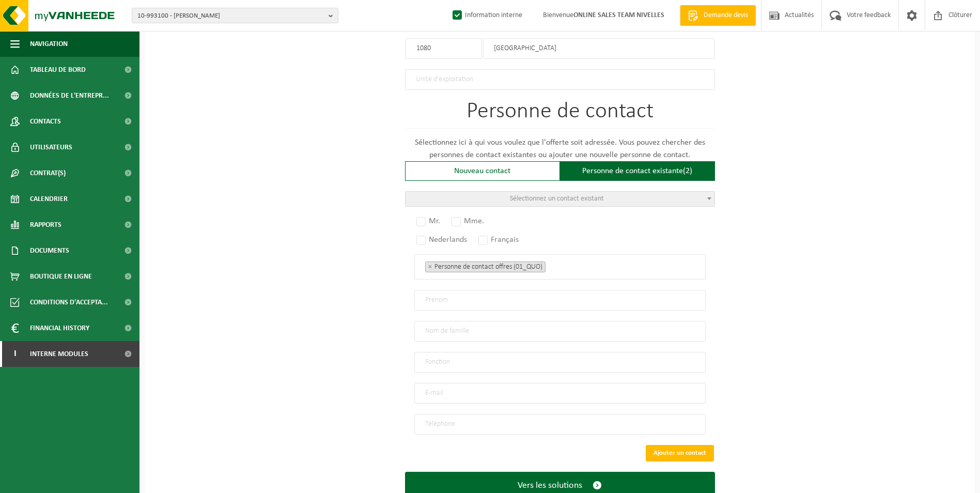
click at [598, 195] on span "Sélectionnez un contact existant" at bounding box center [557, 199] width 94 height 8
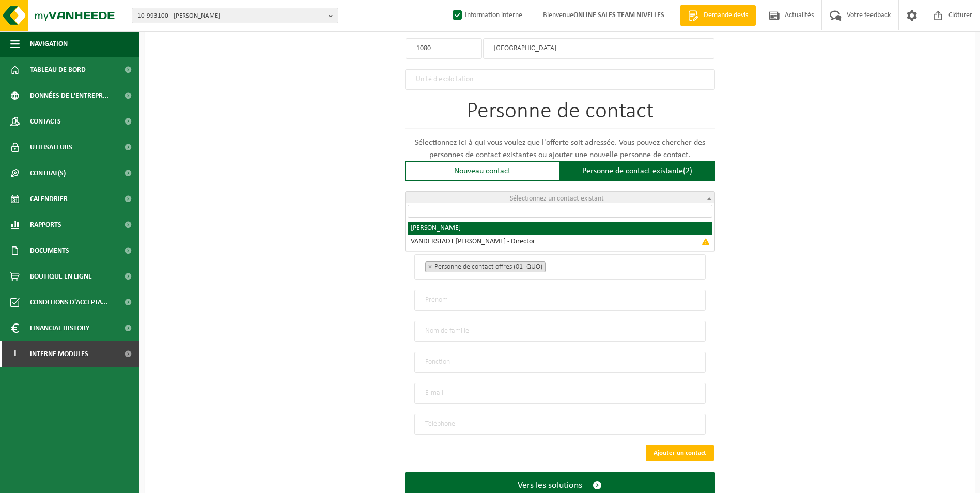
radio input "true"
select select "{"code":"10-972157","firstname":"FRÉDÉRIC","surname":"VANDERSTADT","gender":"Un…"
type input "FRÉDÉRIC"
type input "VANDERSTADT"
type input "info@creathome.be"
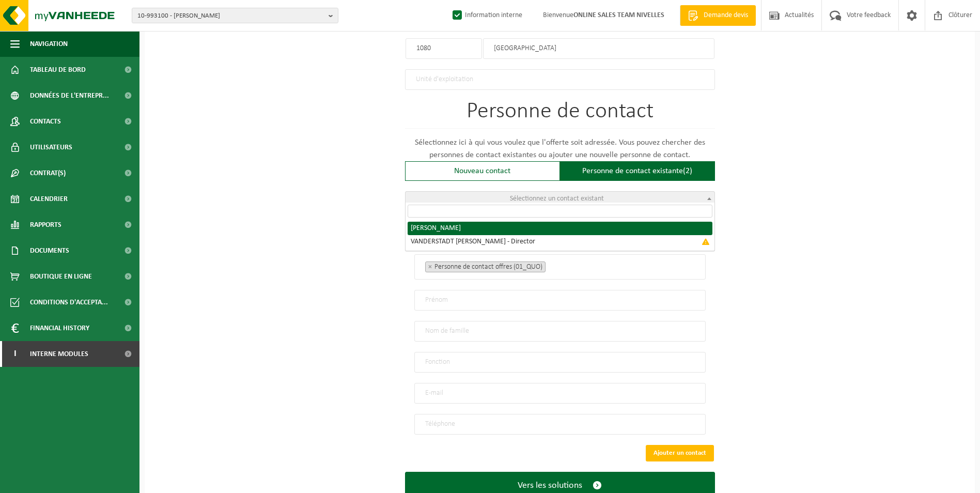
type input "+32 472897022"
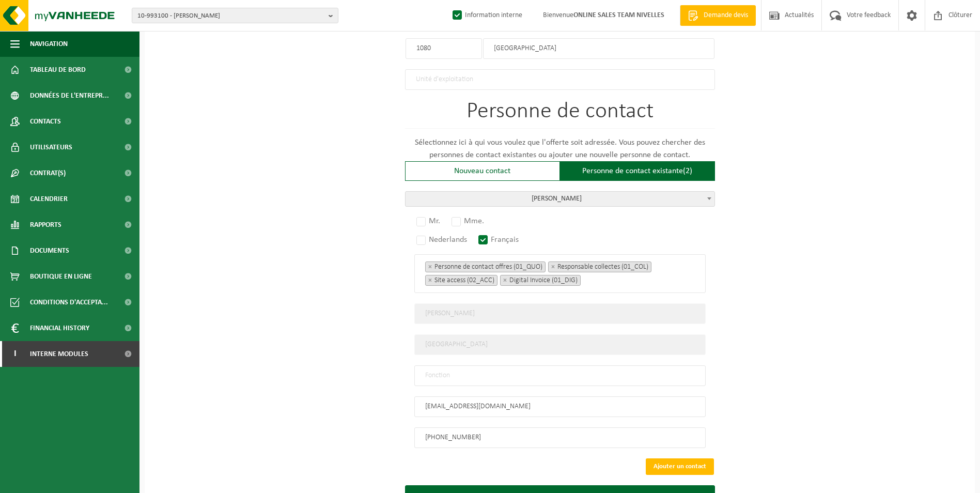
click at [515, 369] on input "text" at bounding box center [559, 375] width 291 height 21
type input "c"
type input "CONTACT"
click at [422, 215] on label "Mr." at bounding box center [428, 221] width 29 height 14
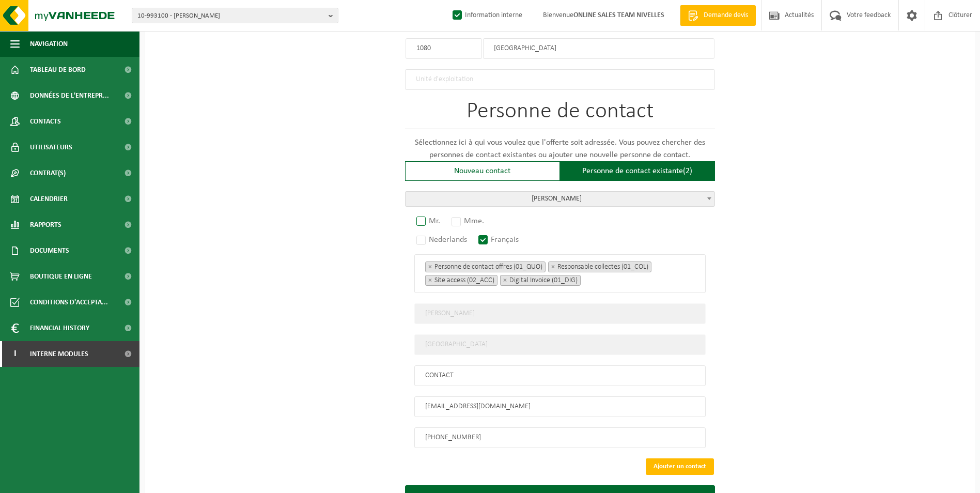
radio input "true"
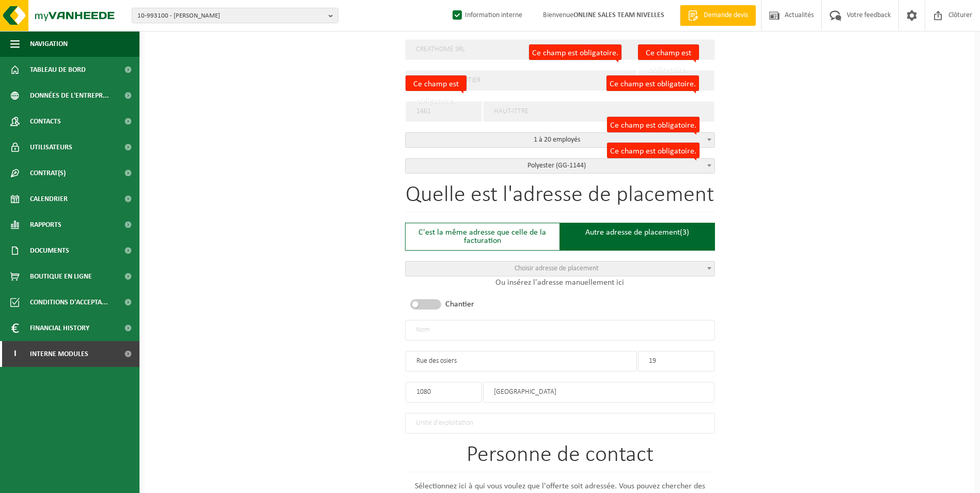
scroll to position [258, 0]
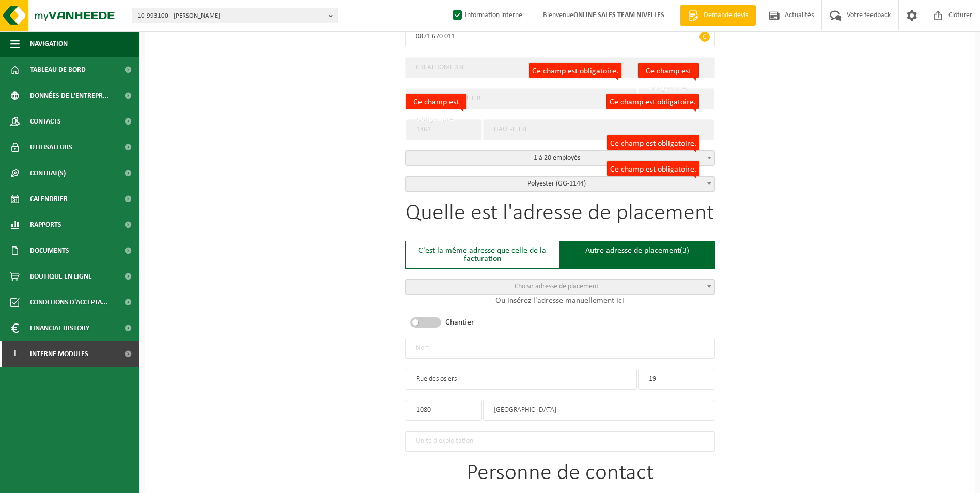
click at [466, 341] on input "text" at bounding box center [560, 348] width 310 height 21
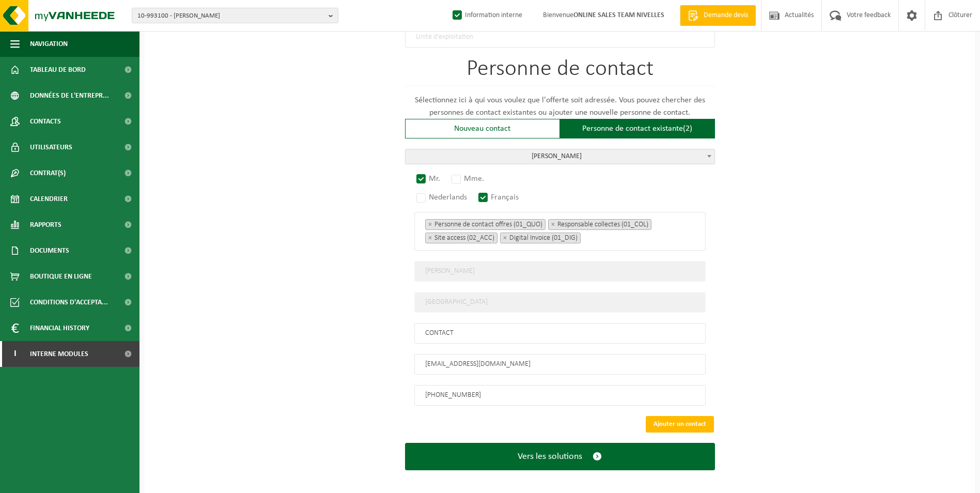
scroll to position [663, 0]
type input "CREATHOME-MOLENBEEK [GEOGRAPHIC_DATA]"
click at [669, 417] on button "Ajouter un contact" at bounding box center [680, 423] width 68 height 17
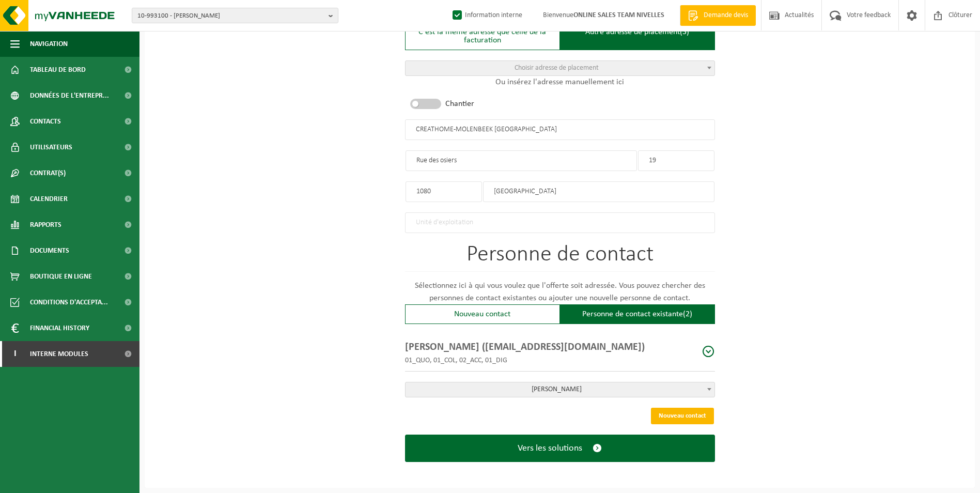
scroll to position [472, 0]
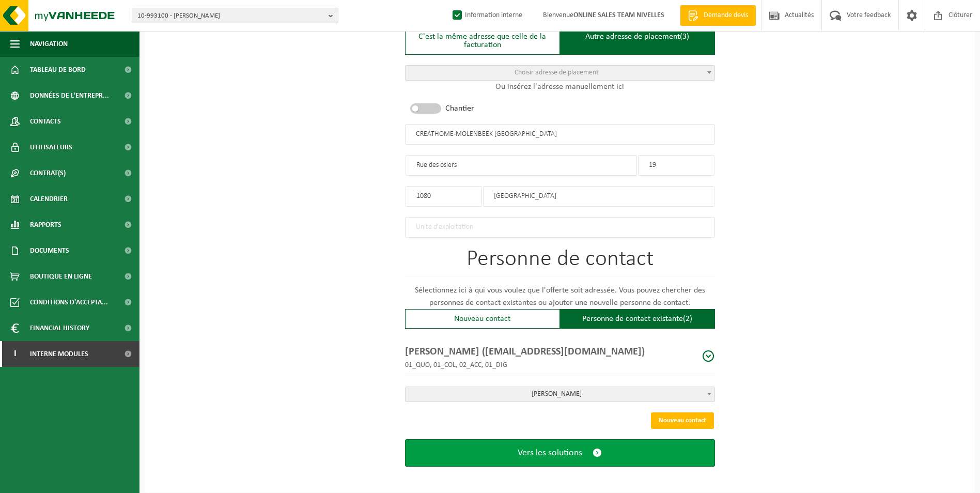
click at [573, 452] on span "Vers les solutions" at bounding box center [550, 452] width 65 height 11
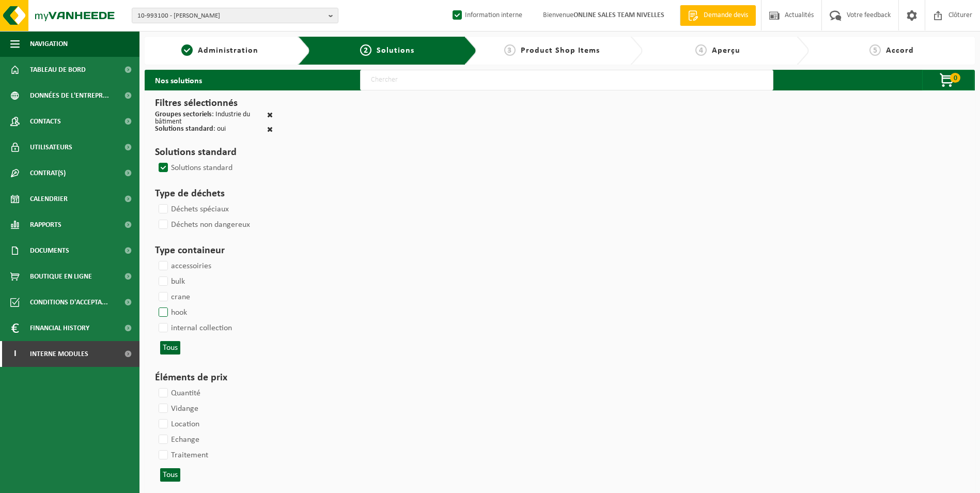
click at [169, 309] on label "hook" at bounding box center [172, 312] width 30 height 15
click at [155, 305] on input "hook" at bounding box center [154, 304] width 1 height 1
checkbox input "true"
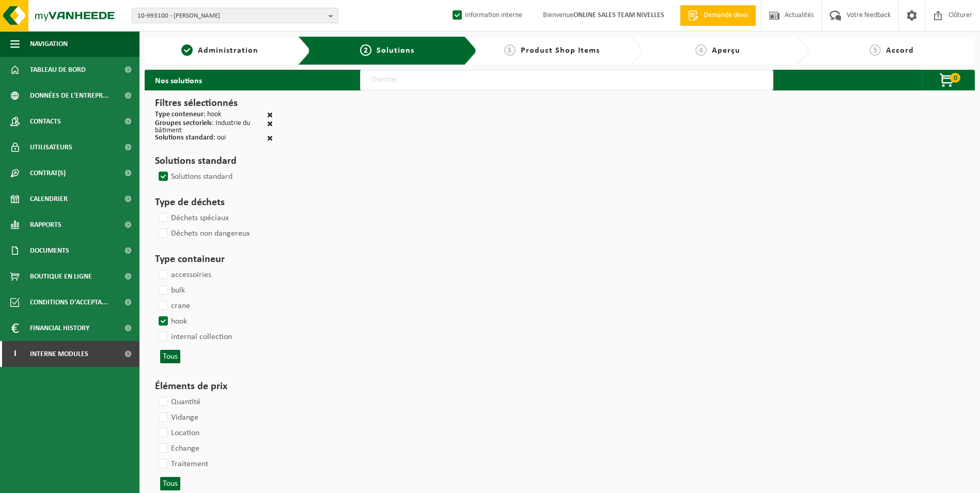
select select
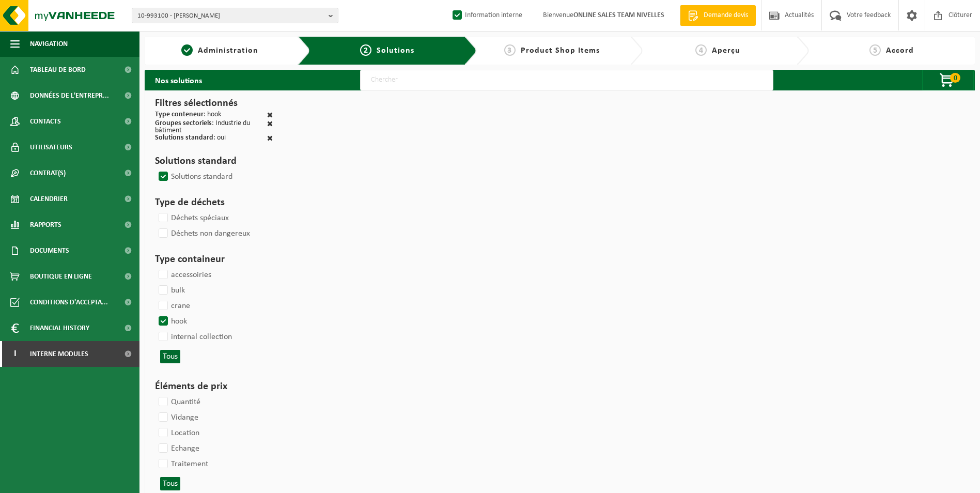
select select
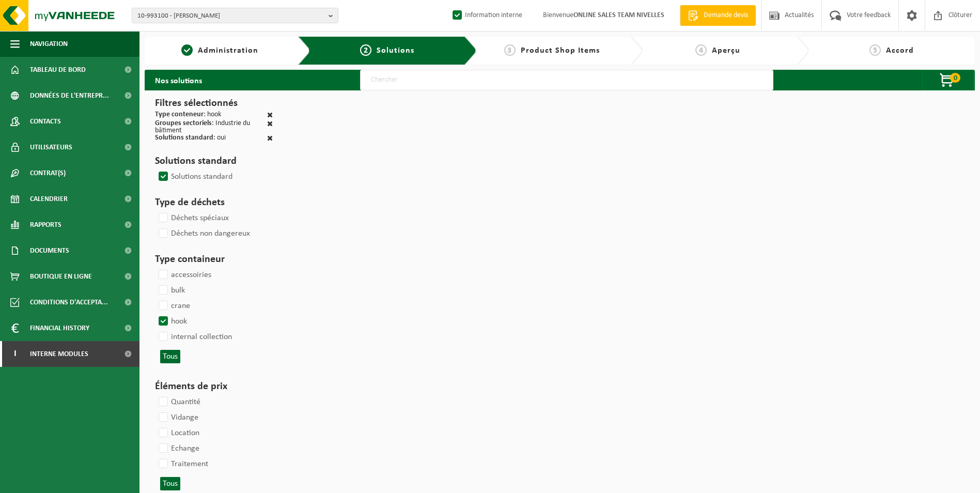
select select
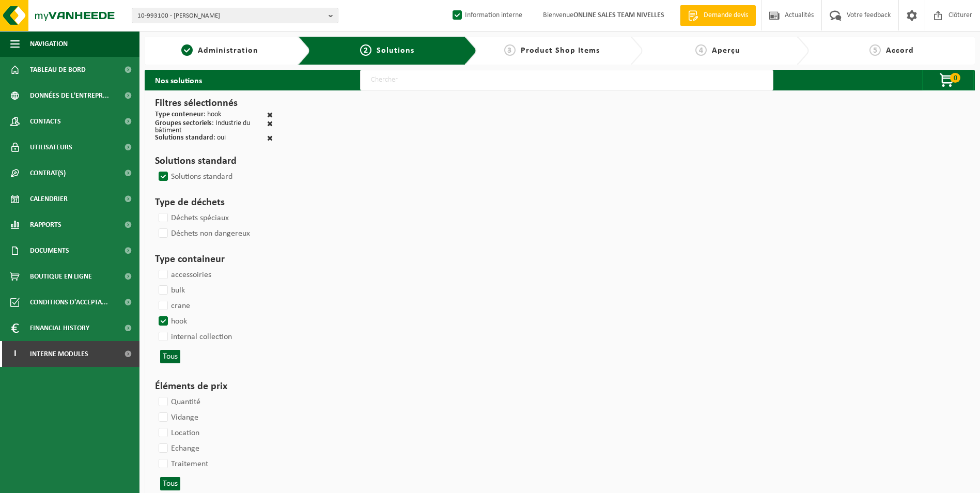
select select
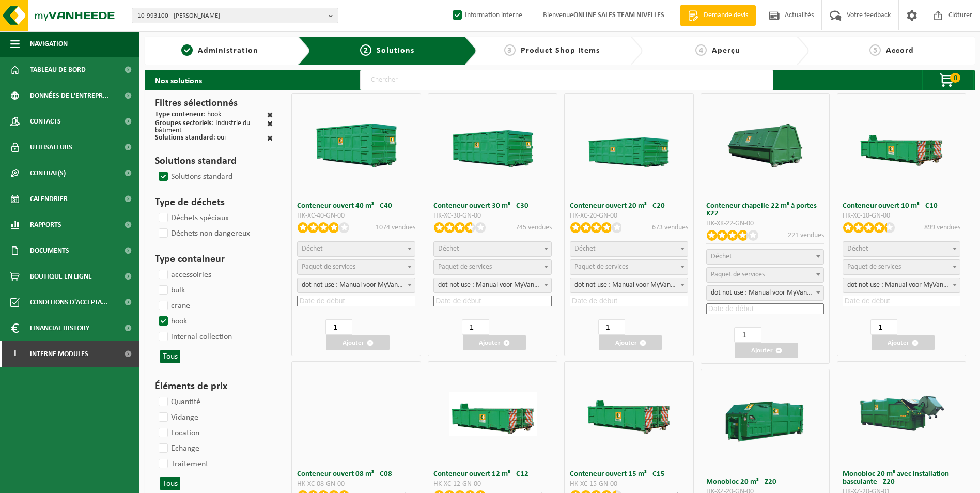
select select
select select "25"
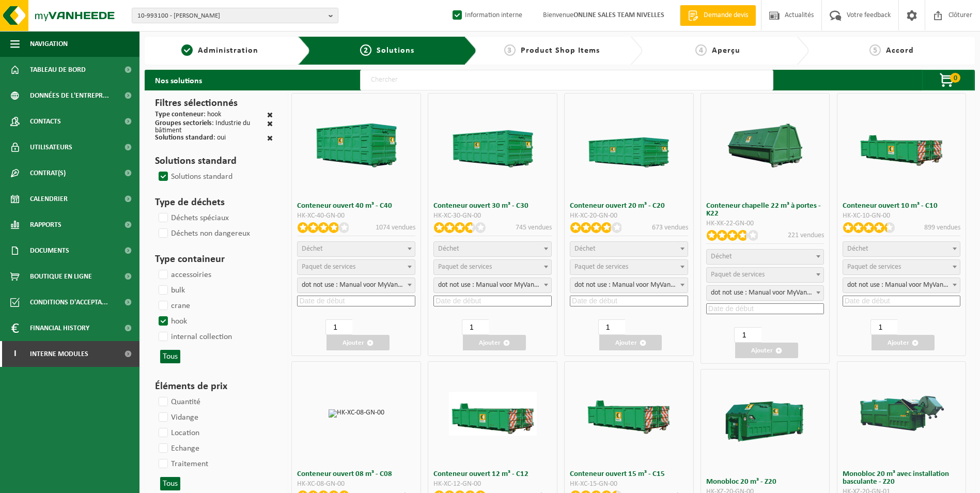
select select "7"
select select "25"
select select "7"
select select "25"
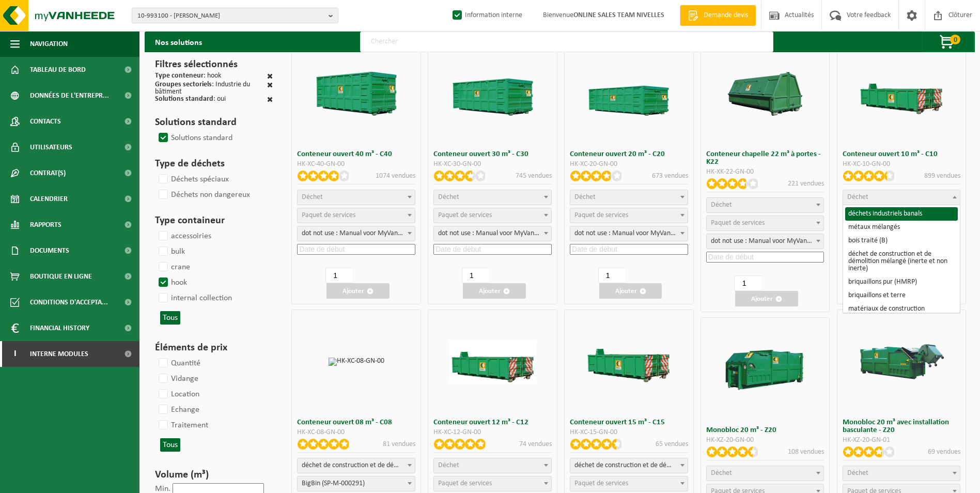
click at [927, 200] on span "Déchet" at bounding box center [901, 197] width 117 height 14
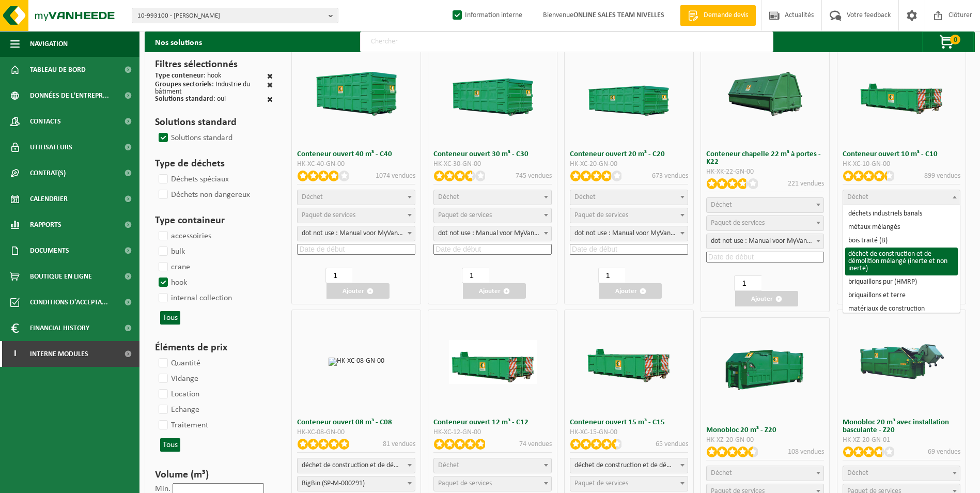
select select "31"
select select
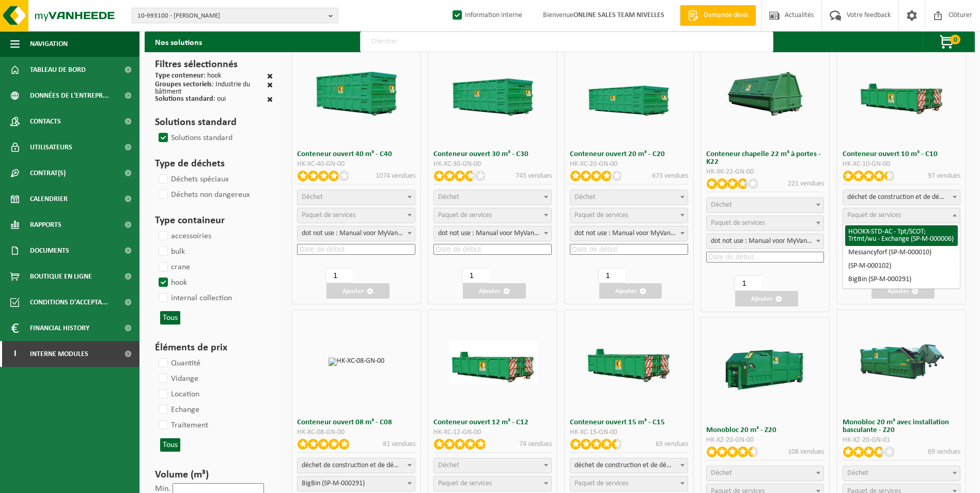
click at [879, 215] on span "Paquet de services" at bounding box center [874, 215] width 54 height 8
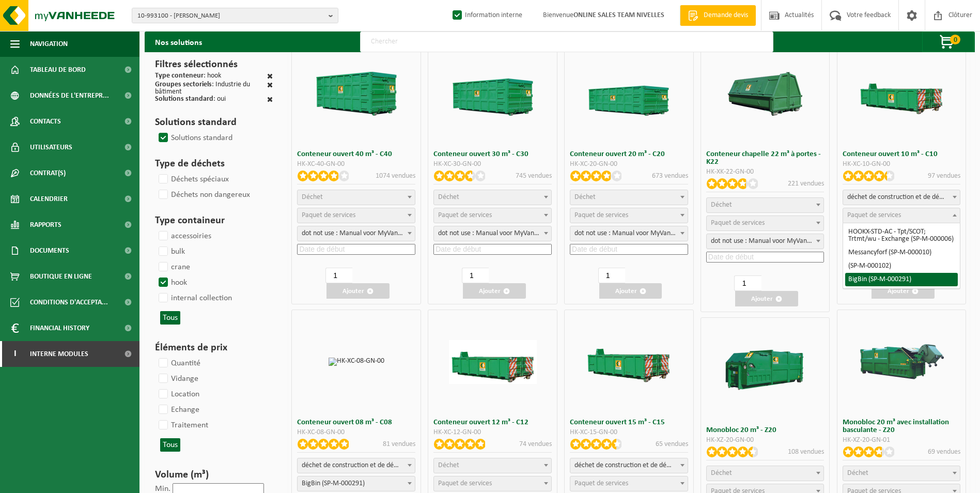
select select "197"
select select "25"
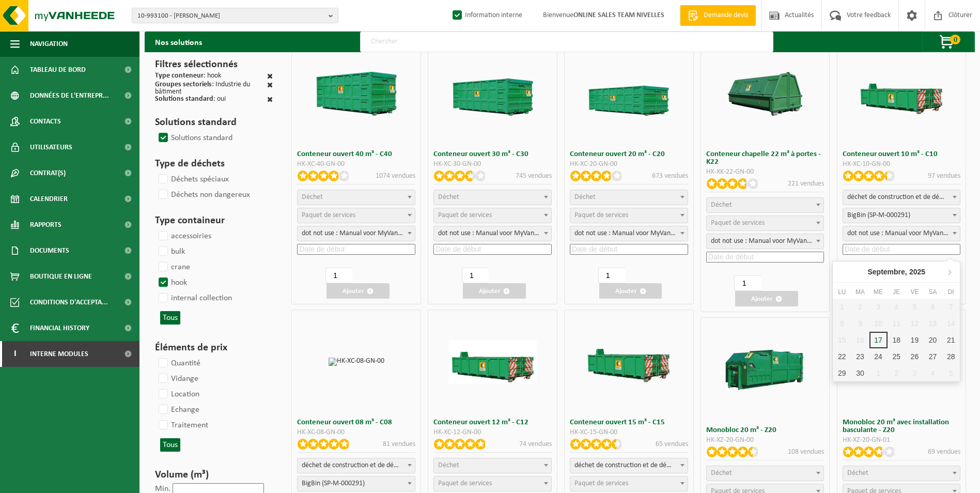
click at [891, 247] on input at bounding box center [902, 249] width 118 height 11
click at [899, 336] on div "18" at bounding box center [897, 340] width 18 height 17
type input "2025-09-18"
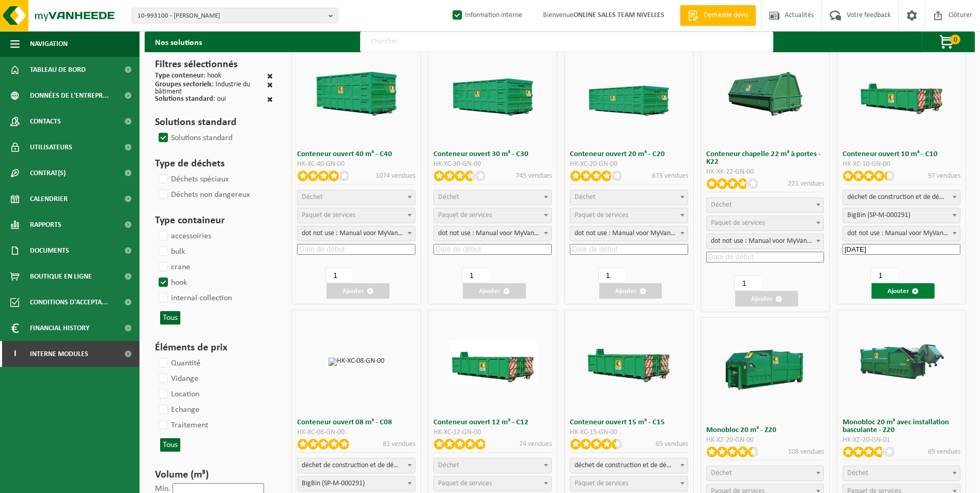
click at [898, 289] on button "Ajouter" at bounding box center [903, 290] width 63 height 15
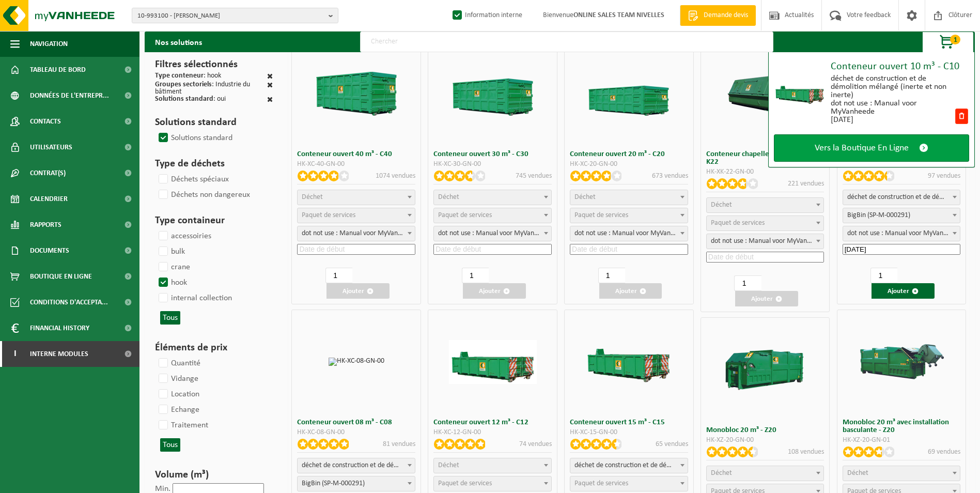
click at [880, 146] on span "Vers la Boutique En Ligne" at bounding box center [862, 148] width 94 height 11
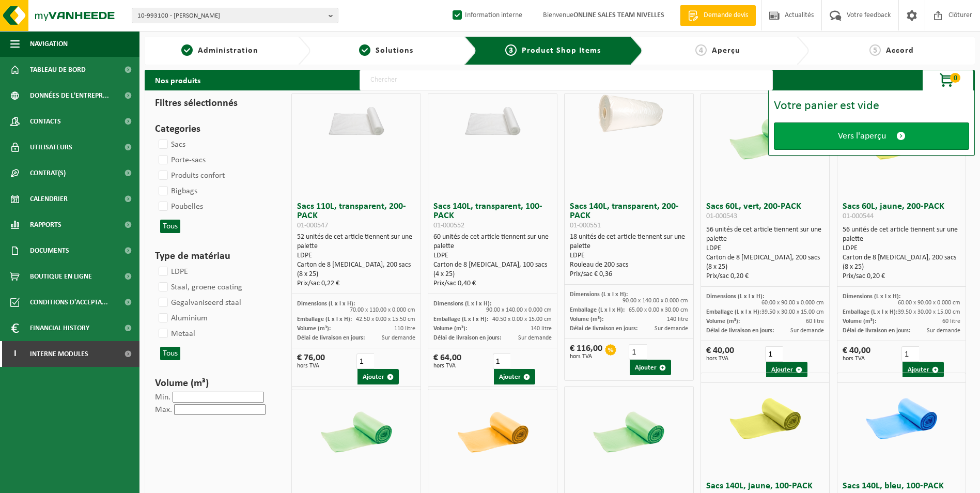
click at [876, 132] on span "Vers l'aperçu" at bounding box center [862, 136] width 48 height 11
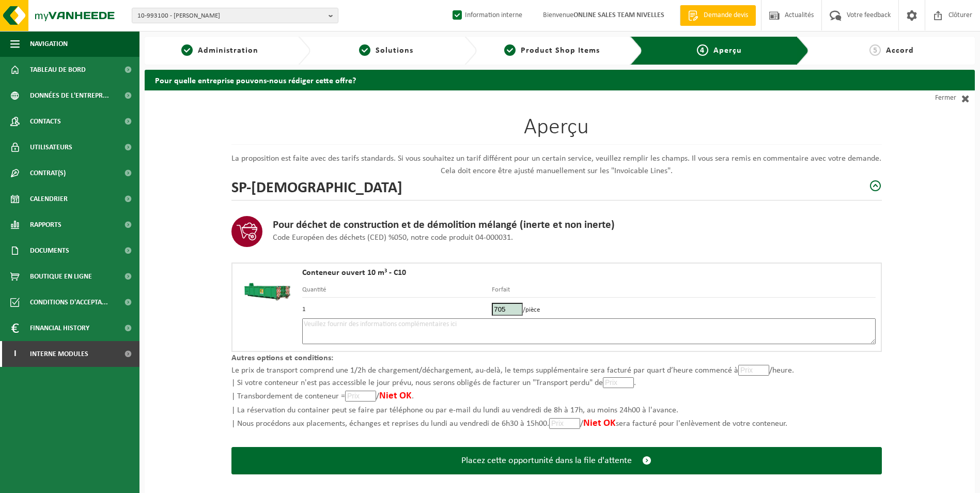
click at [584, 332] on textarea at bounding box center [588, 331] width 573 height 26
type textarea "p"
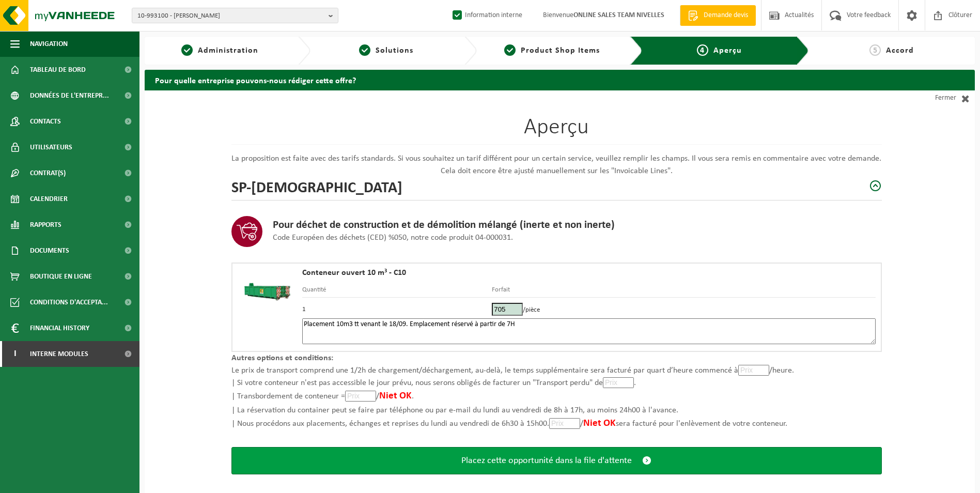
type textarea "Placement 10m3 tt venant le 18/09. Emplacement réservé à partir de 7H"
click at [490, 468] on button "Placez cette opportunité dans la file d'attente" at bounding box center [556, 460] width 650 height 27
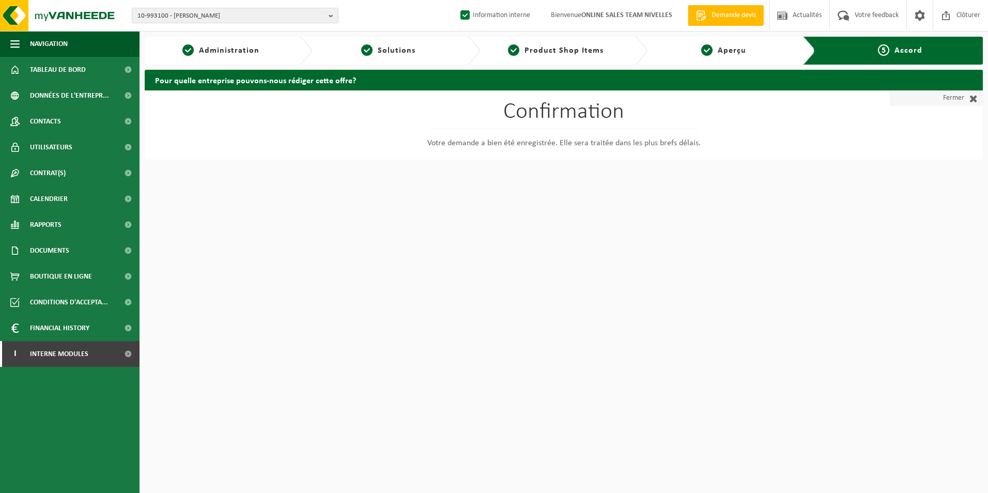
click at [947, 98] on link "Fermer" at bounding box center [936, 97] width 93 height 15
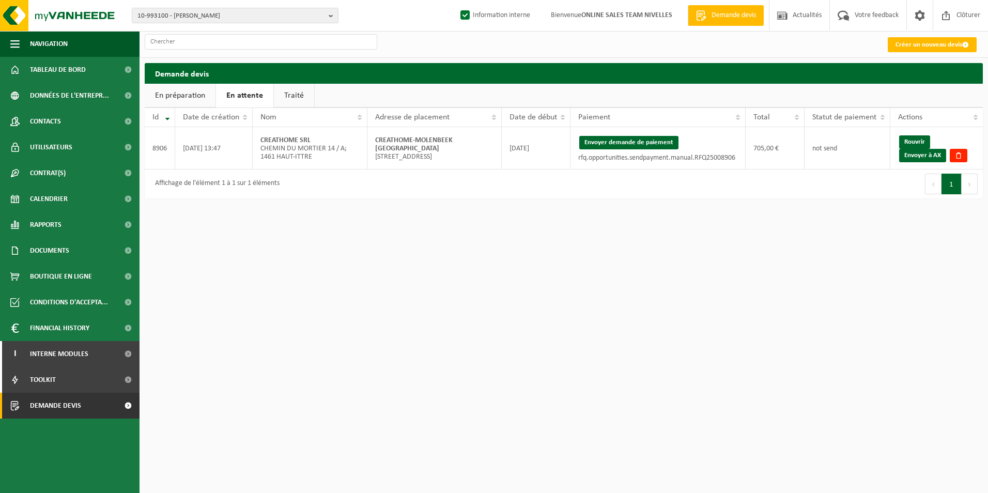
drag, startPoint x: 613, startPoint y: 141, endPoint x: 550, endPoint y: 59, distance: 103.1
click at [613, 141] on button "Envoyer demande de paiement" at bounding box center [628, 142] width 99 height 13
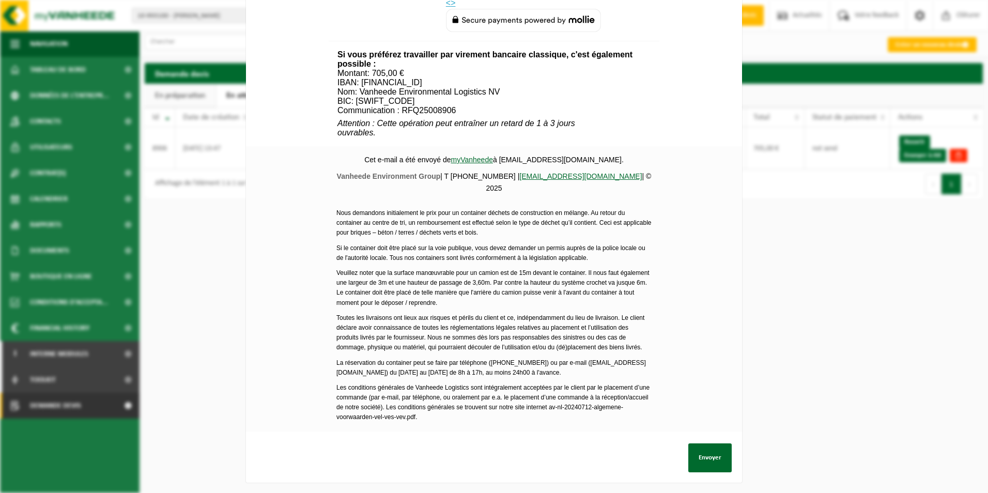
scroll to position [374, 0]
click at [696, 451] on button "Envoyer" at bounding box center [709, 457] width 43 height 29
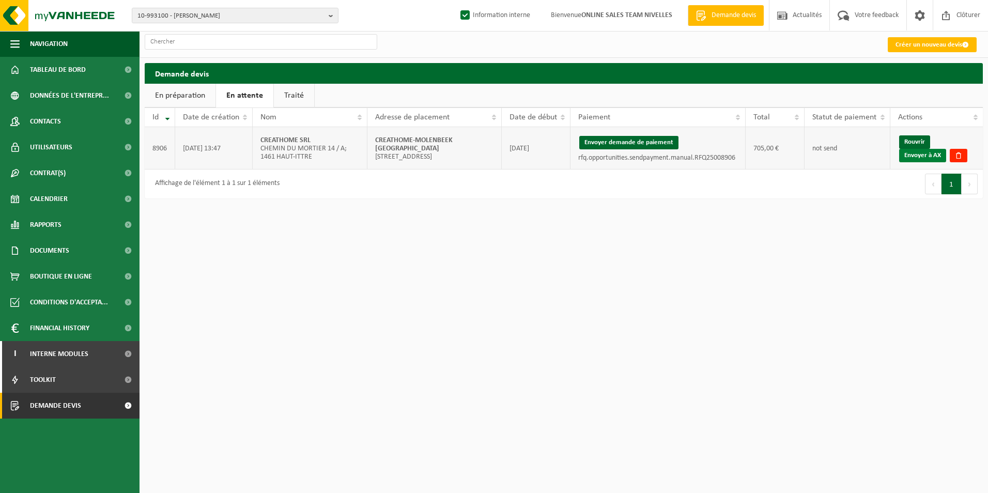
click at [910, 157] on link "Envoyer à AX" at bounding box center [922, 155] width 47 height 13
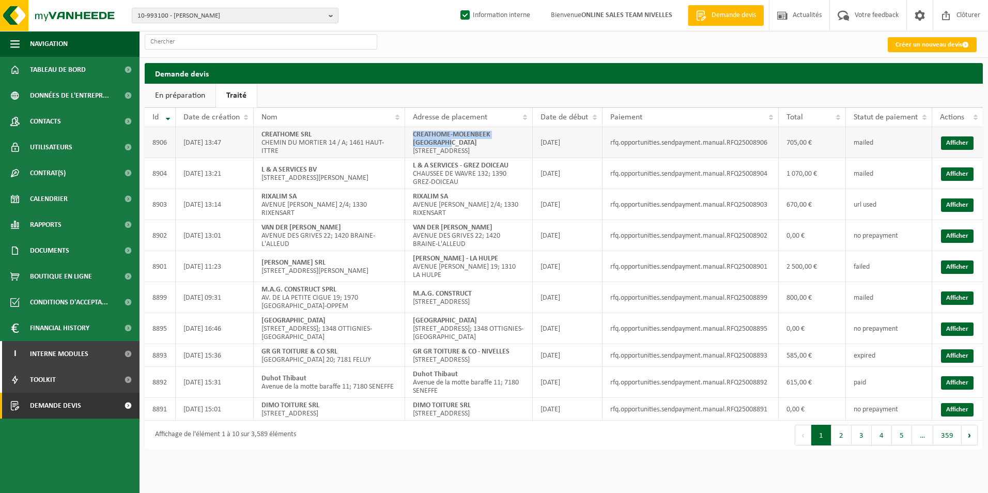
drag, startPoint x: 413, startPoint y: 135, endPoint x: 448, endPoint y: 145, distance: 36.0
click at [448, 145] on td "CREATHOME-MOLENBEEK SAINT JEAN [STREET_ADDRESS]" at bounding box center [469, 142] width 128 height 31
copy strong "CREATHOME-MOLENBEEK [GEOGRAPHIC_DATA]"
